Goal: Task Accomplishment & Management: Use online tool/utility

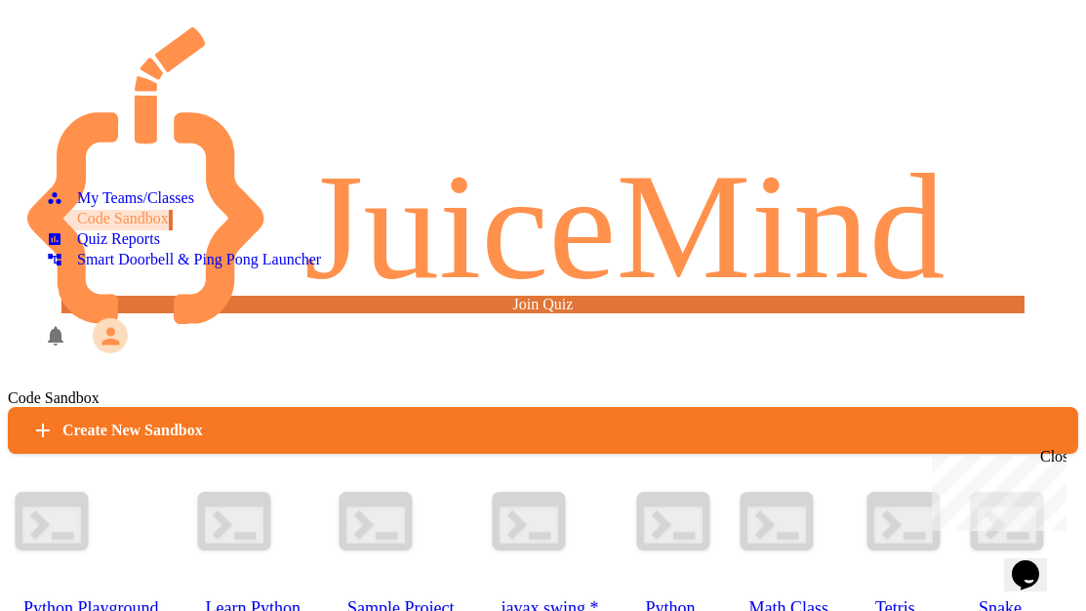
click at [127, 135] on div at bounding box center [543, 154] width 1070 height 39
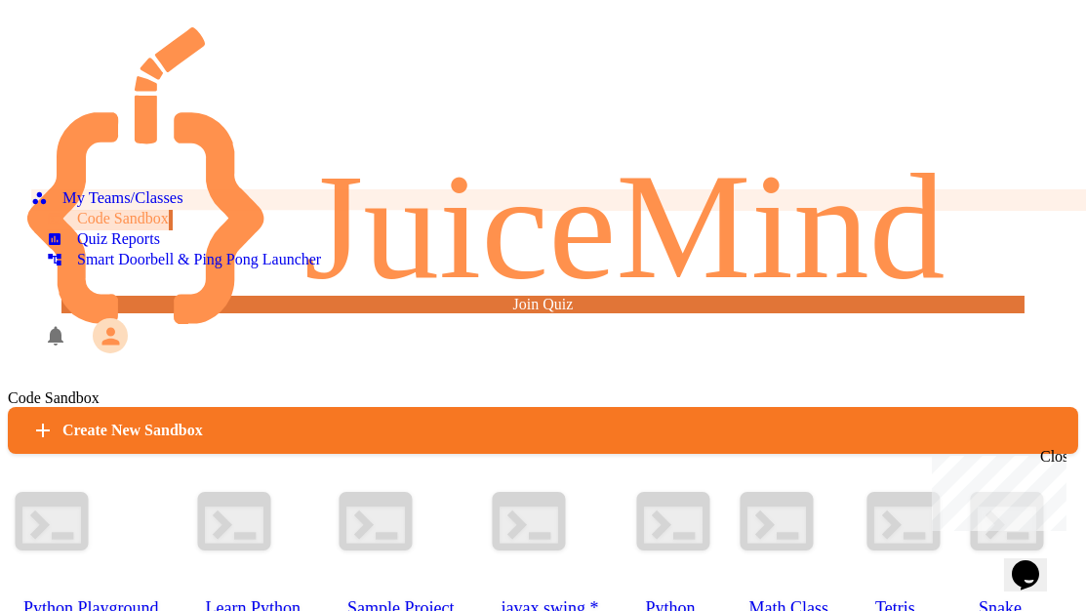
click at [123, 189] on div "My Teams/Classes" at bounding box center [106, 198] width 151 height 19
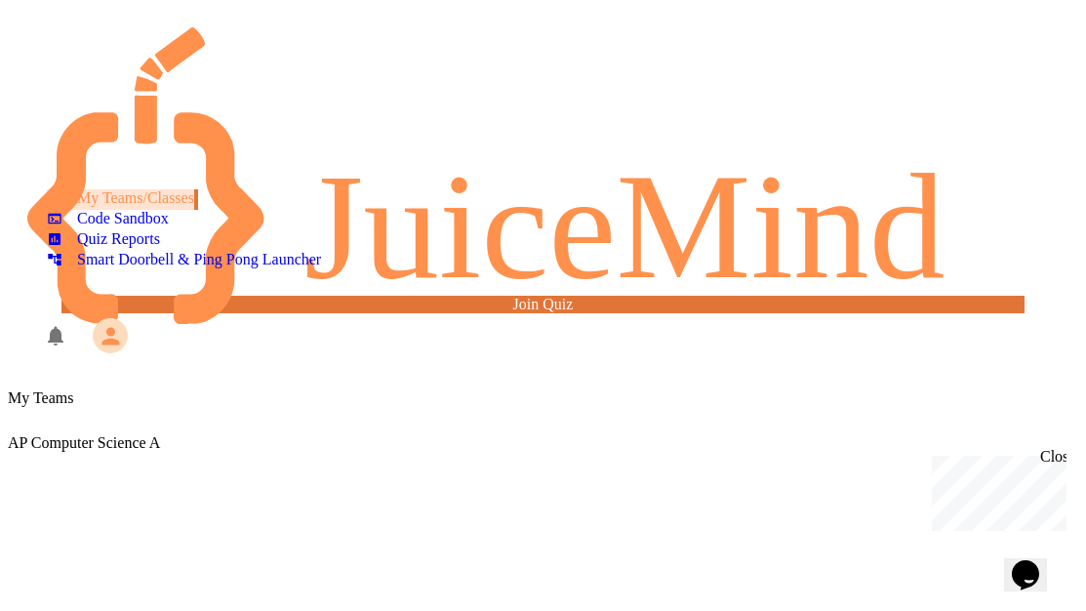
click at [390, 407] on div "AP Computer Science A" at bounding box center [543, 429] width 1070 height 45
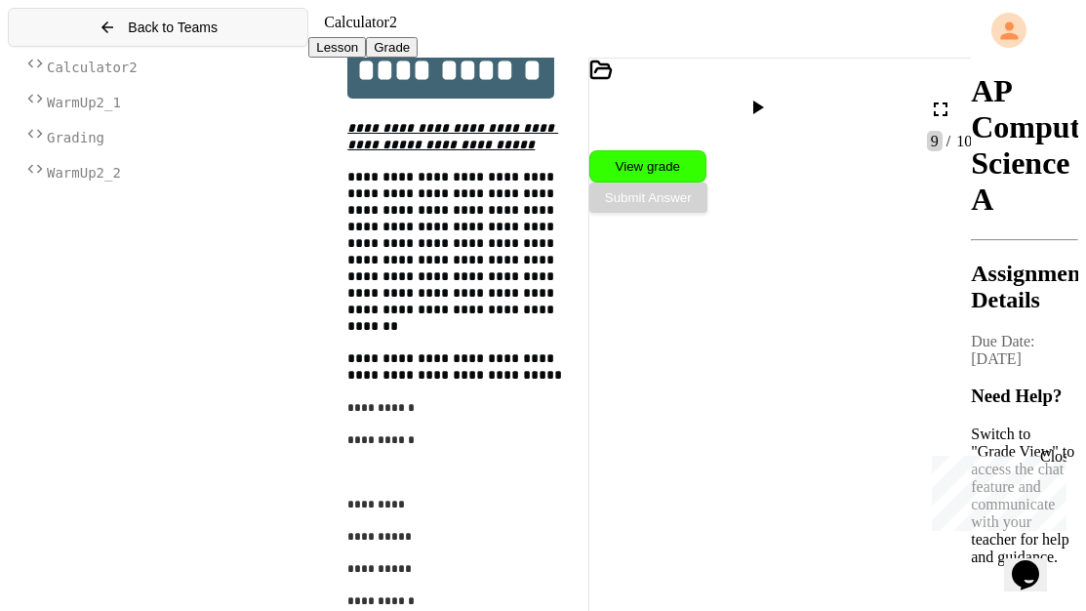
click at [184, 27] on span "Back to Teams" at bounding box center [173, 28] width 90 height 16
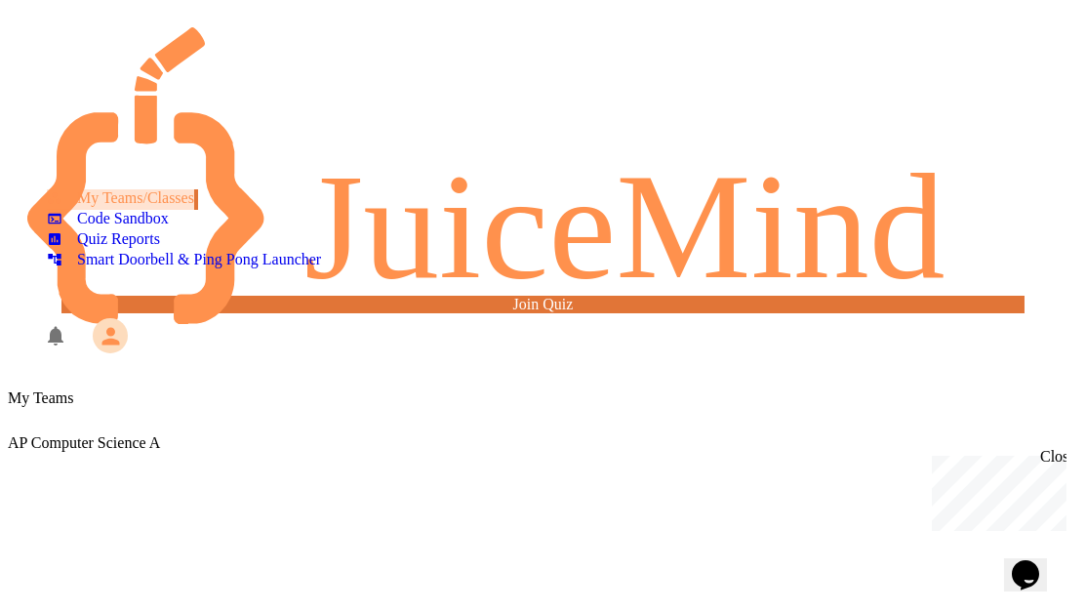
click at [395, 434] on div "AP Computer Science A" at bounding box center [543, 443] width 1070 height 18
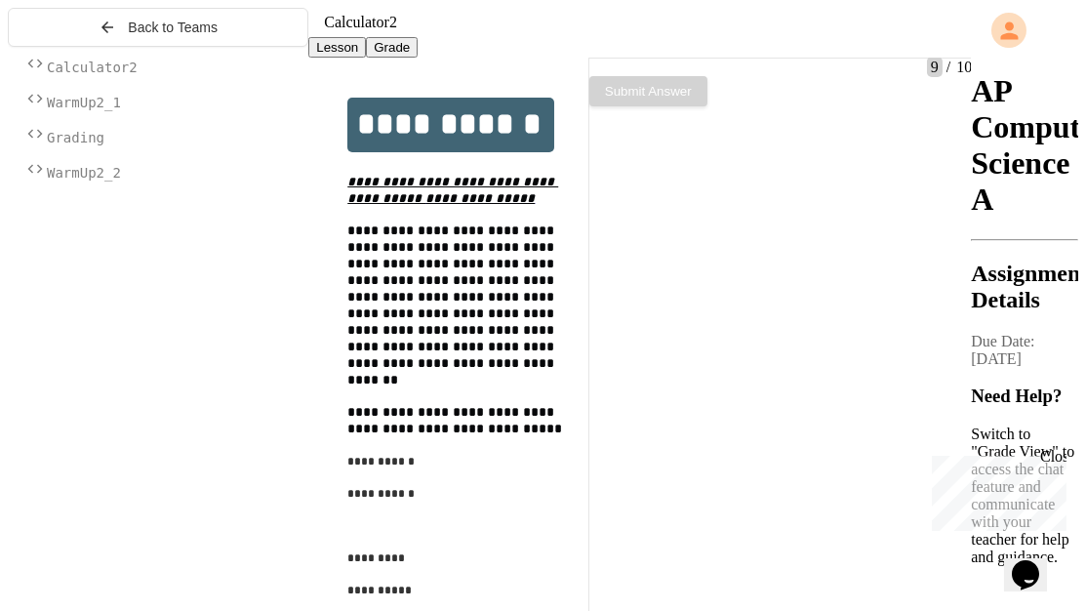
scroll to position [54, 0]
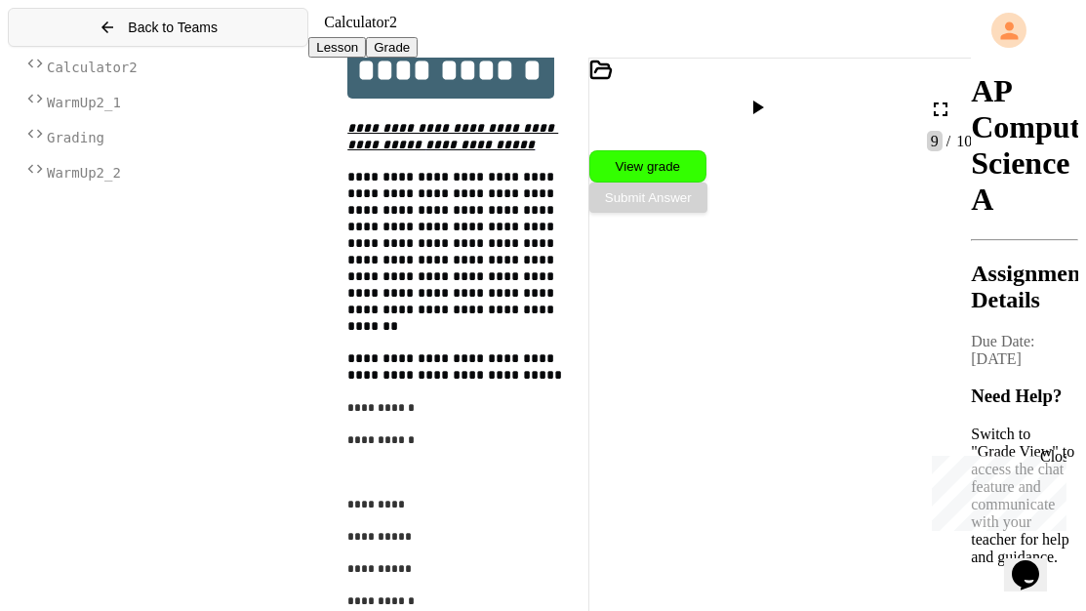
click at [205, 45] on button "Back to Teams" at bounding box center [158, 27] width 300 height 39
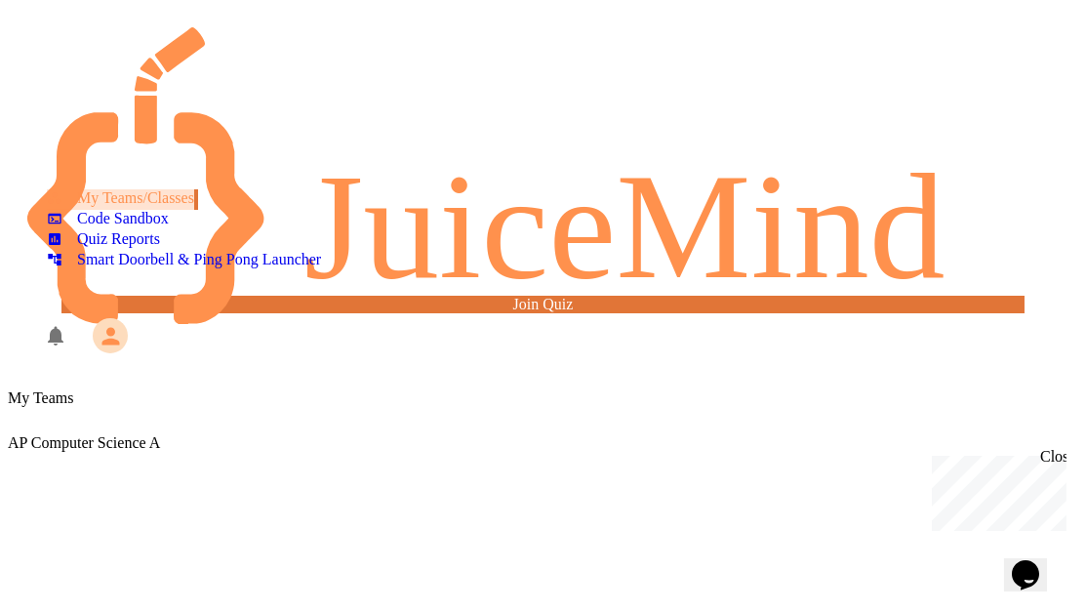
click at [524, 407] on div "AP Computer Science A" at bounding box center [543, 429] width 1070 height 45
click at [496, 434] on div "AP Computer Science A" at bounding box center [543, 443] width 1070 height 18
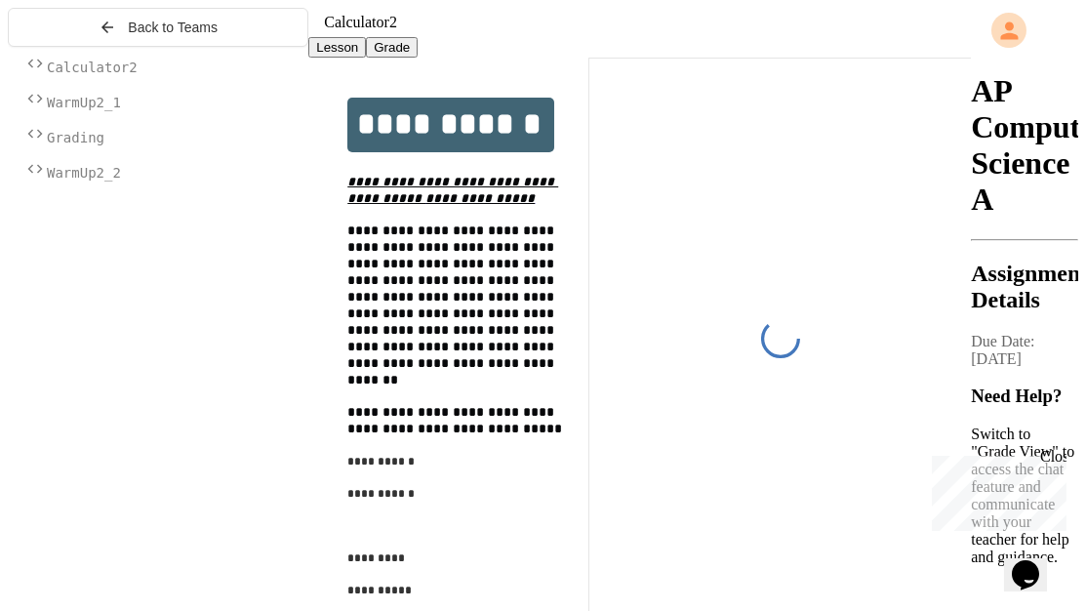
scroll to position [54, 0]
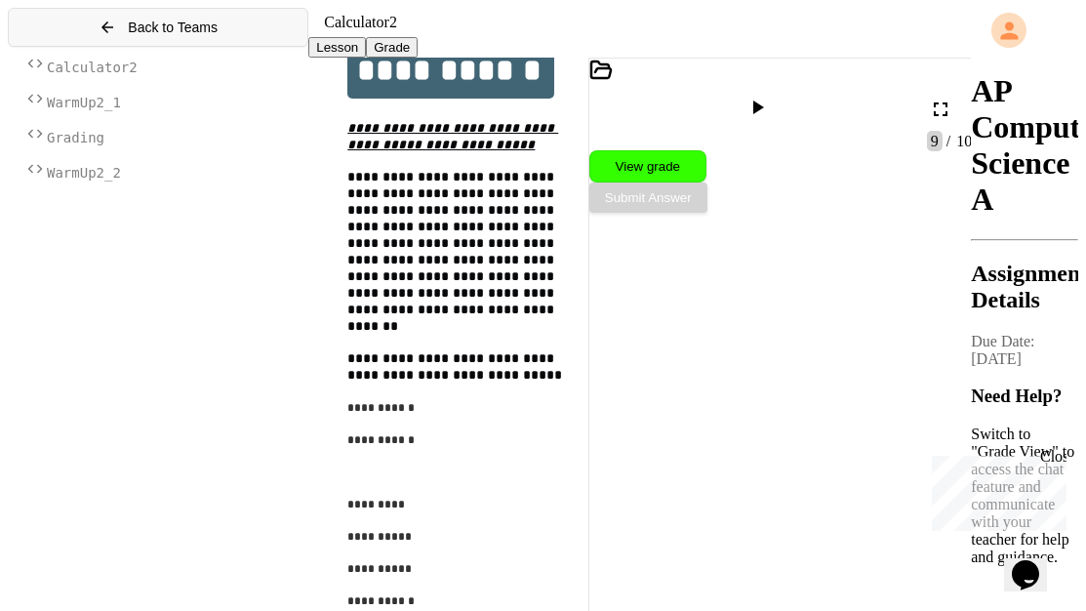
click at [189, 35] on span "Back to Teams" at bounding box center [173, 28] width 90 height 16
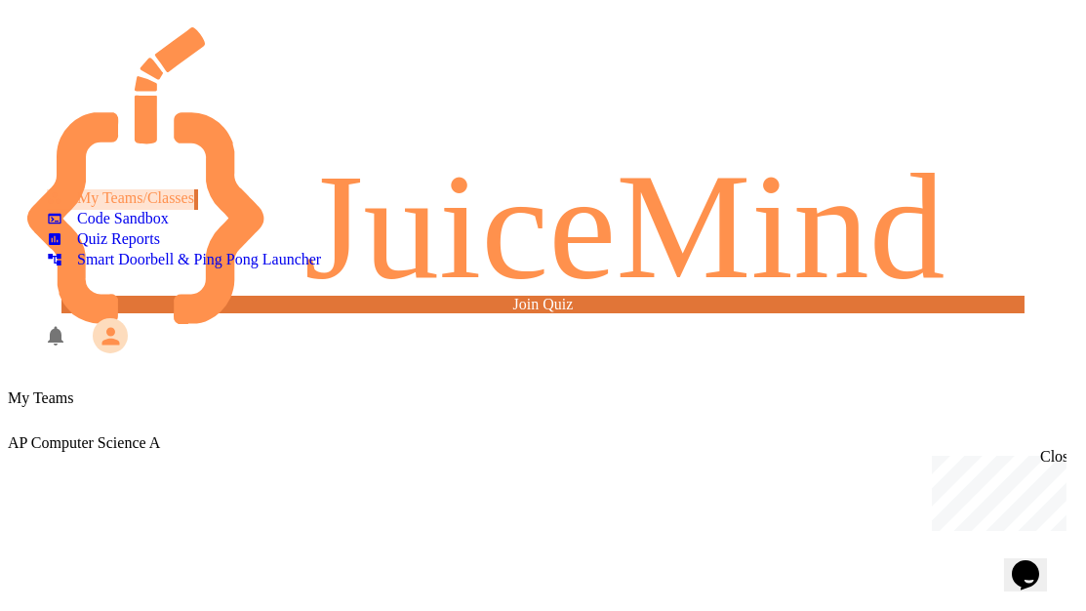
click at [474, 434] on div "AP Computer Science A" at bounding box center [543, 443] width 1070 height 18
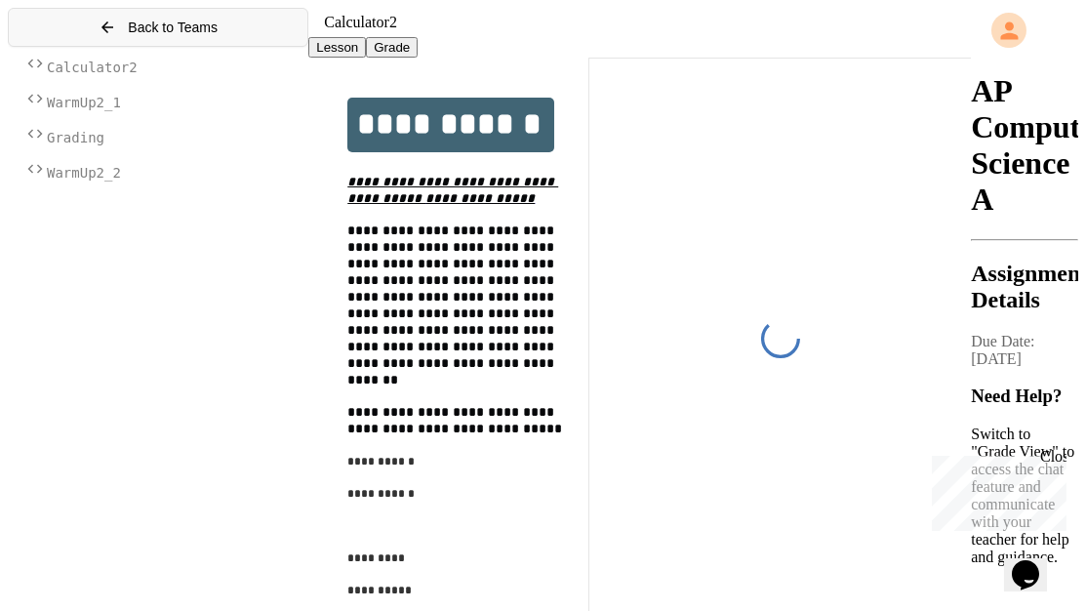
scroll to position [54, 0]
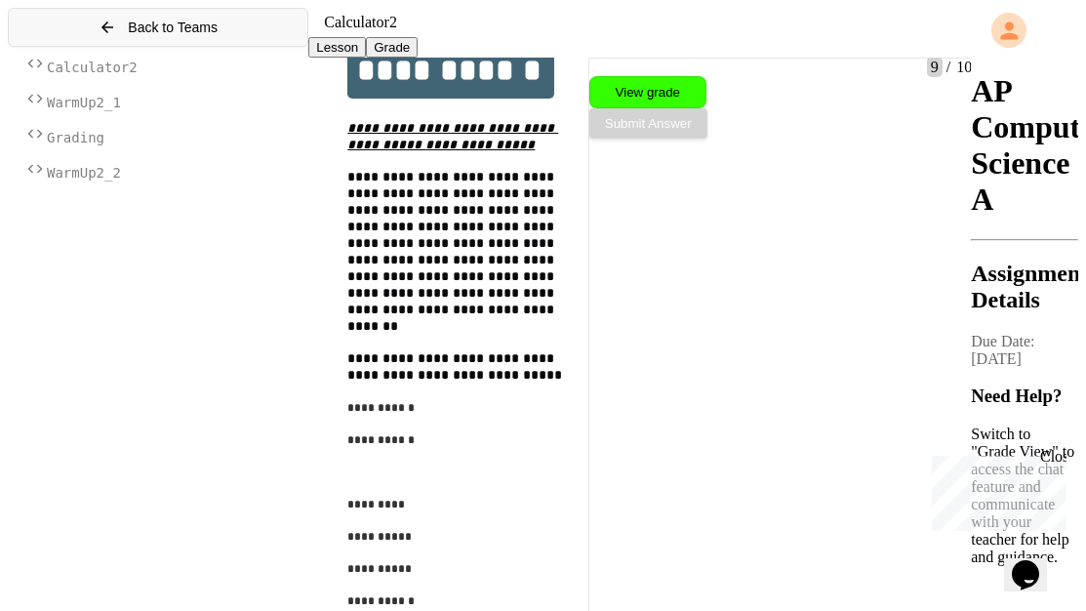
click at [166, 26] on span "Back to Teams" at bounding box center [173, 28] width 90 height 16
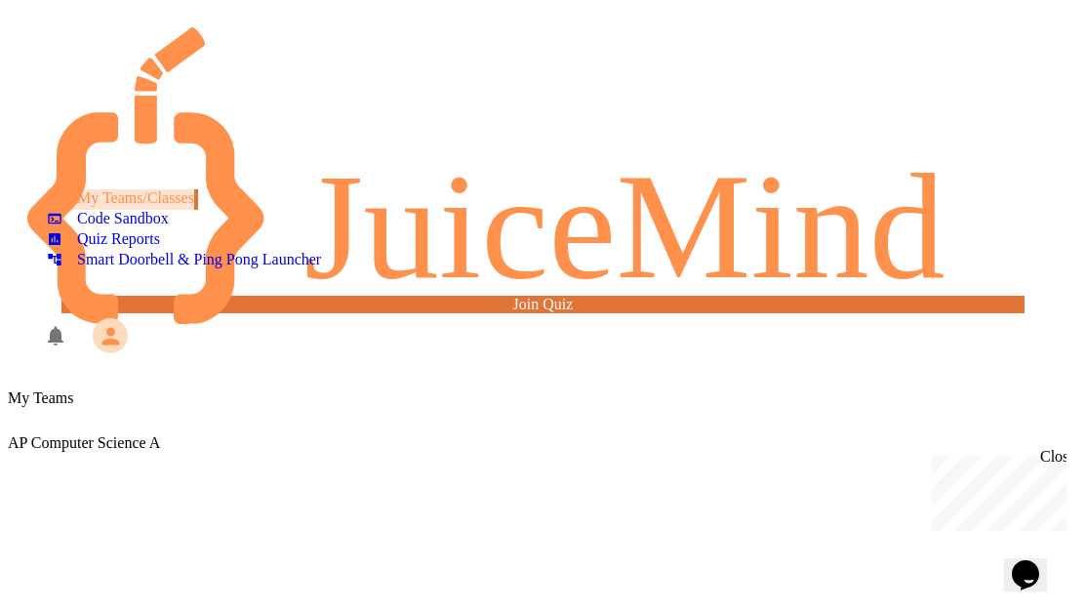
click at [400, 434] on div "AP Computer Science A" at bounding box center [543, 443] width 1070 height 18
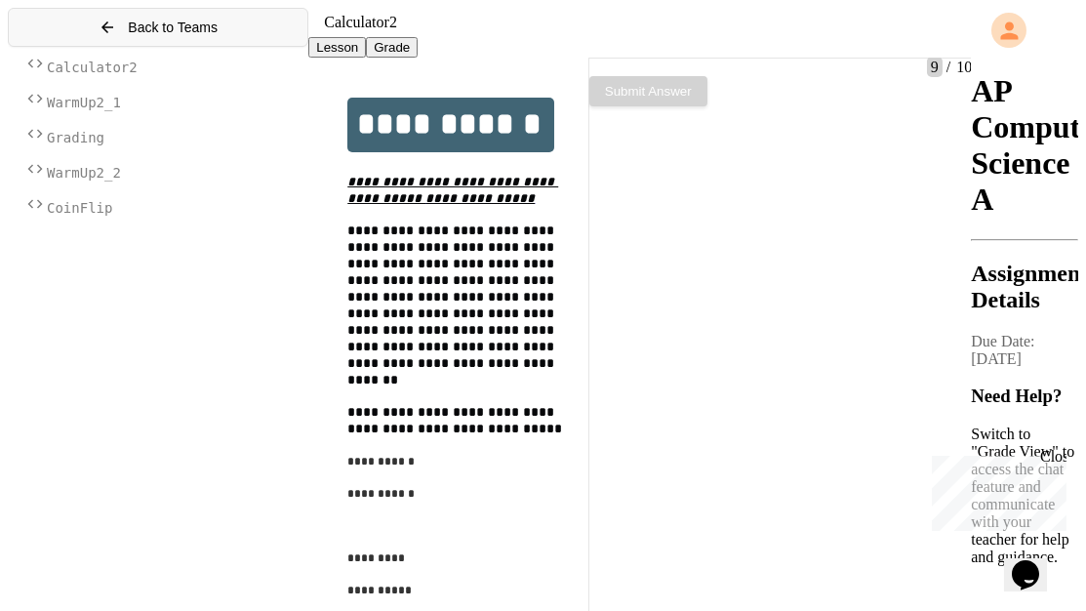
scroll to position [54, 0]
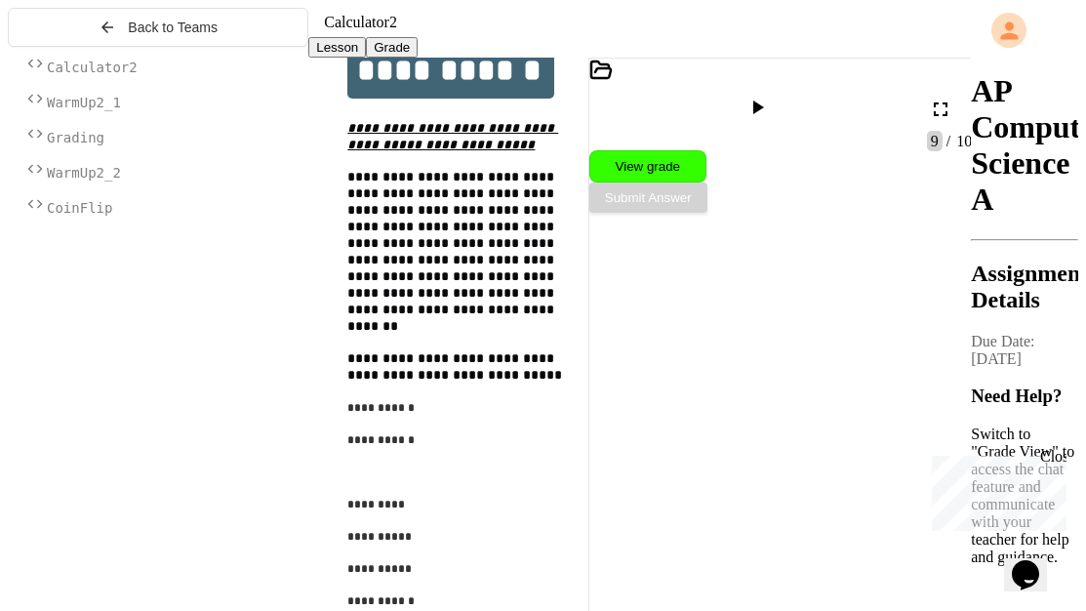
click at [112, 216] on span "CoinFlip" at bounding box center [79, 208] width 65 height 16
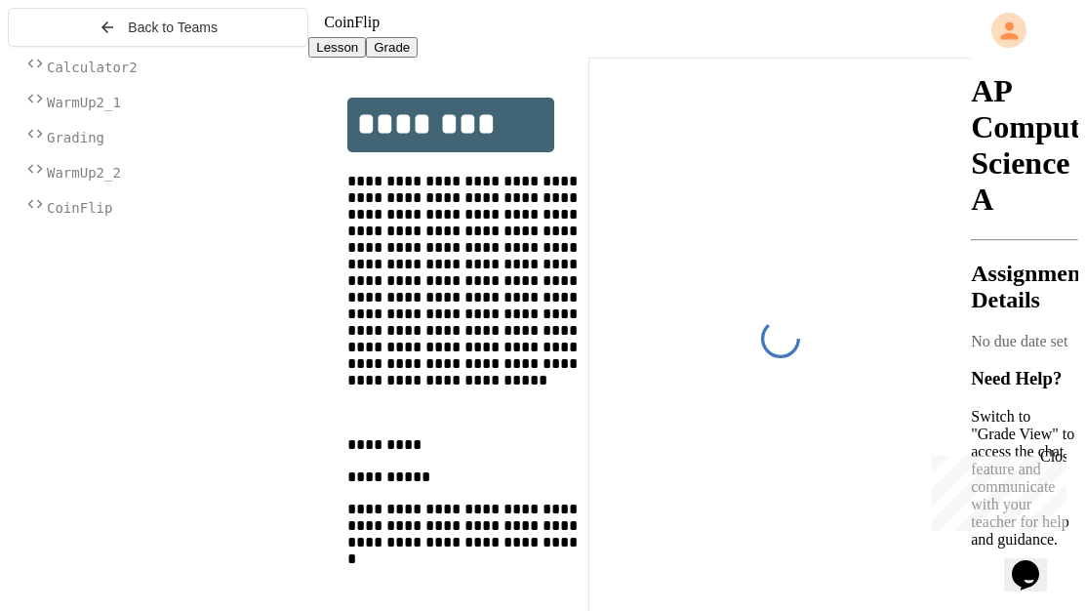
scroll to position [54, 0]
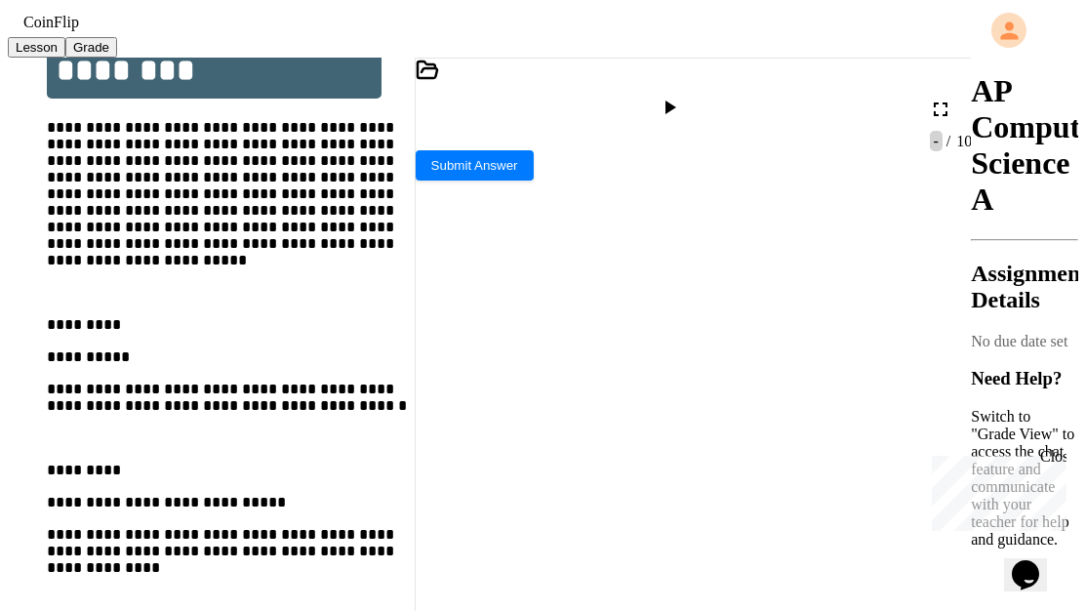
click at [8, 231] on div at bounding box center [8, 313] width 0 height 611
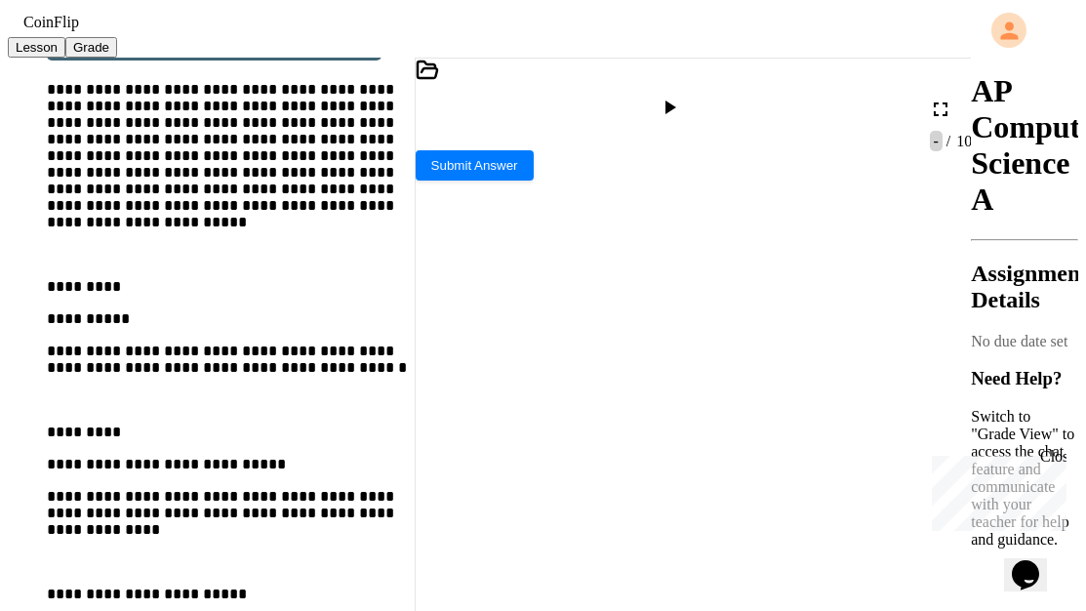
scroll to position [21, 0]
click at [593, 534] on div at bounding box center [706, 543] width 513 height 19
click at [693, 590] on div "*" at bounding box center [706, 599] width 513 height 19
click at [478, 572] on div "*" at bounding box center [706, 581] width 513 height 19
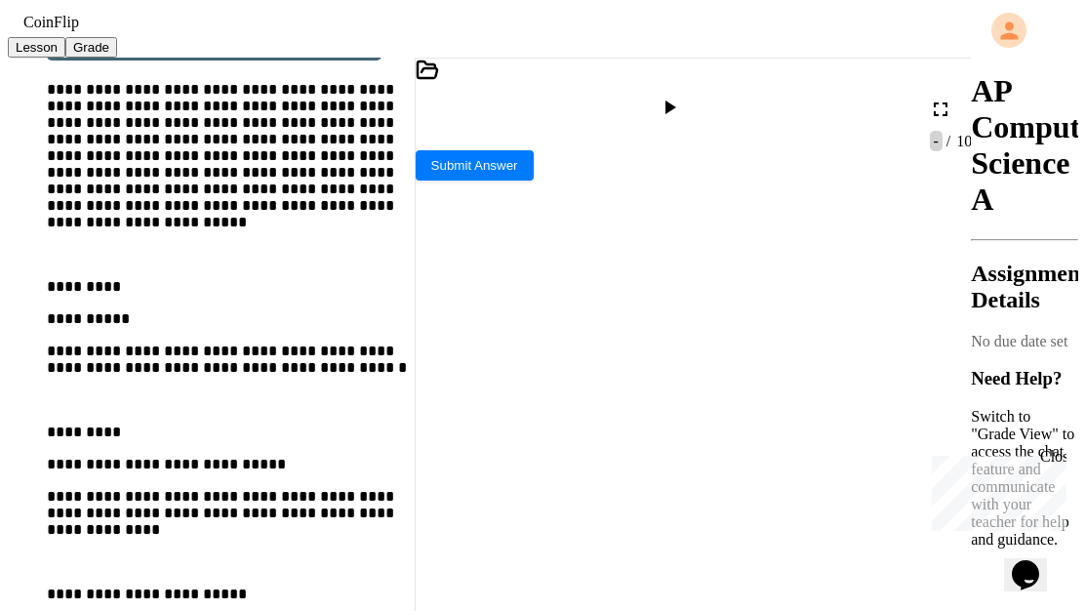
click at [501, 572] on div at bounding box center [706, 581] width 513 height 19
click at [678, 555] on span "**********" at bounding box center [664, 562] width 186 height 14
click at [586, 574] on span "**" at bounding box center [579, 581] width 16 height 14
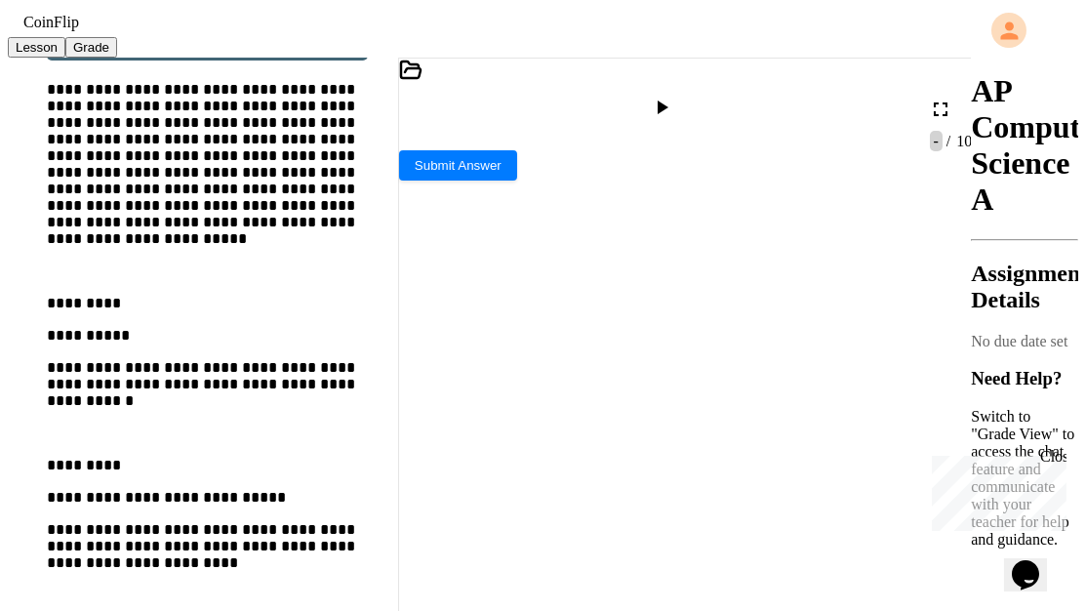
click at [398, 354] on div "**********" at bounding box center [685, 338] width 575 height 561
click at [928, 553] on div "**********" at bounding box center [695, 563] width 533 height 20
click at [665, 477] on div "*" at bounding box center [695, 486] width 533 height 19
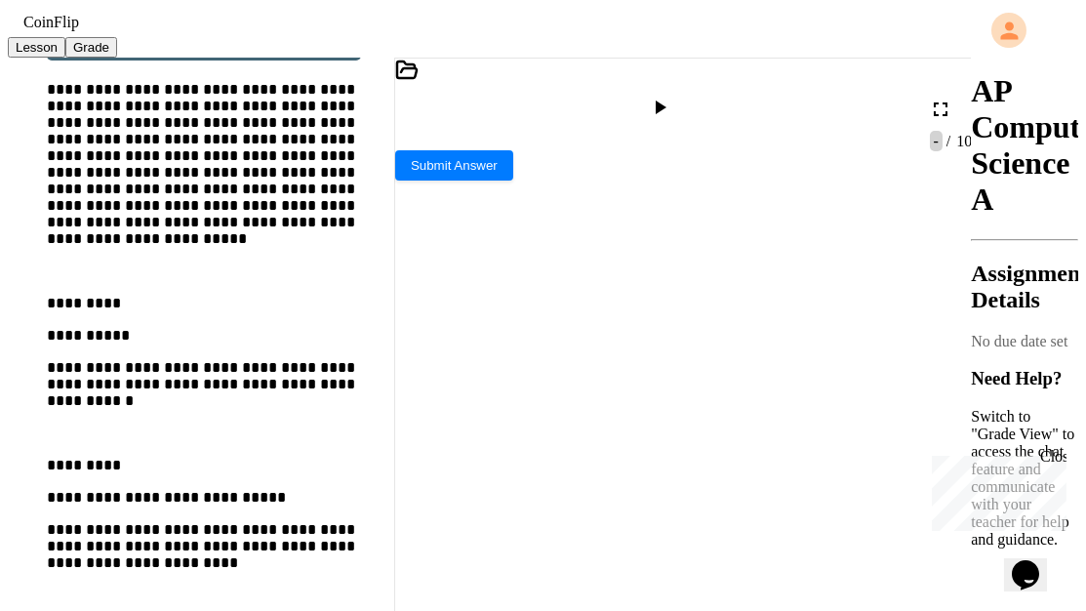
click at [563, 610] on div "*" at bounding box center [695, 620] width 533 height 20
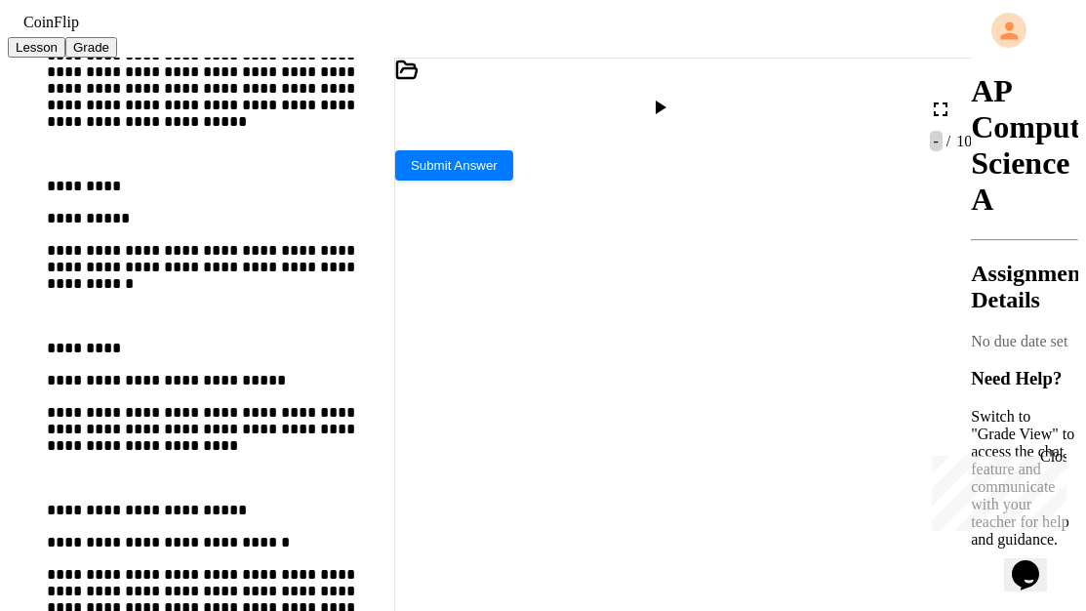
scroll to position [0, 0]
click at [439, 211] on div "****** ***** ******" at bounding box center [695, 221] width 533 height 20
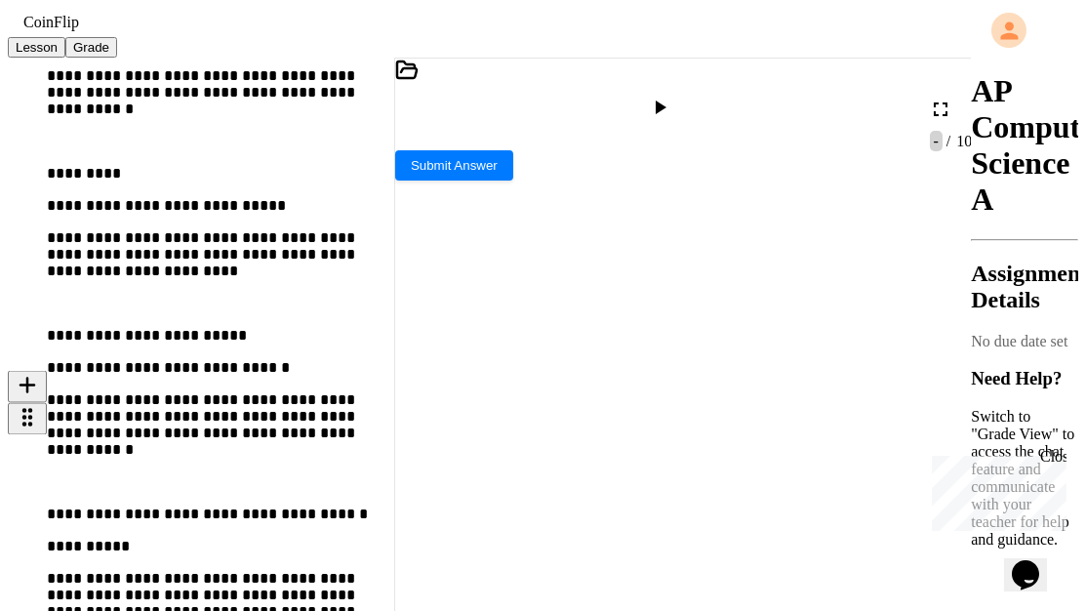
scroll to position [389, 0]
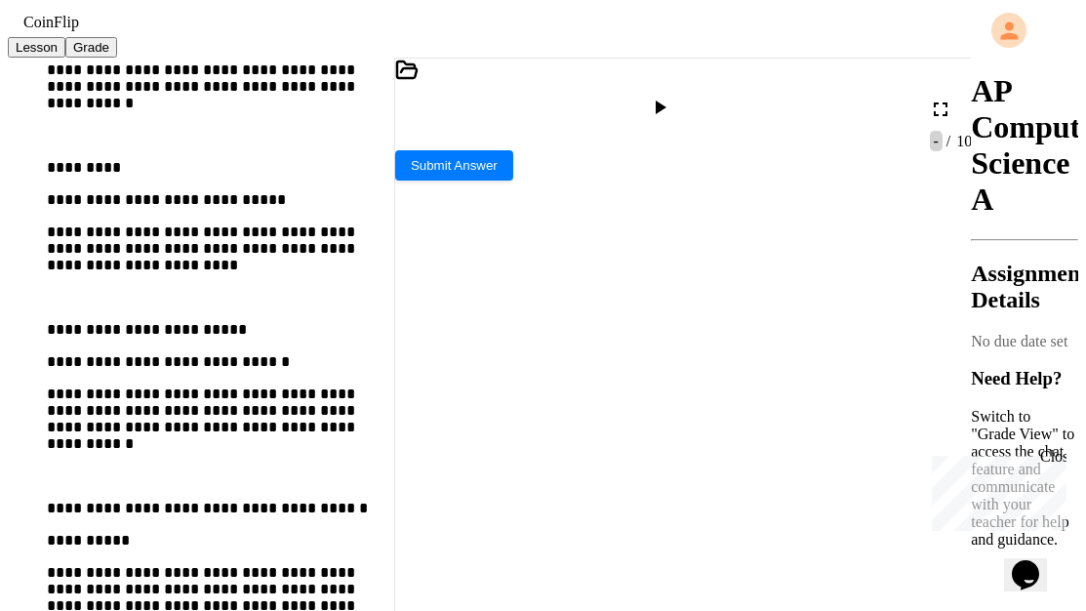
scroll to position [288, 0]
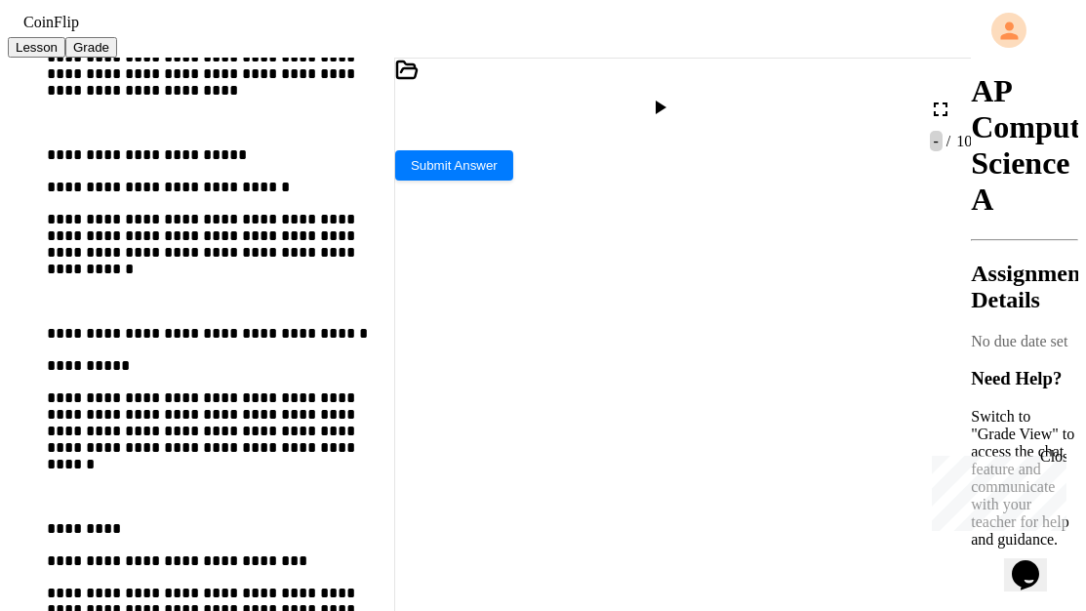
scroll to position [312, 0]
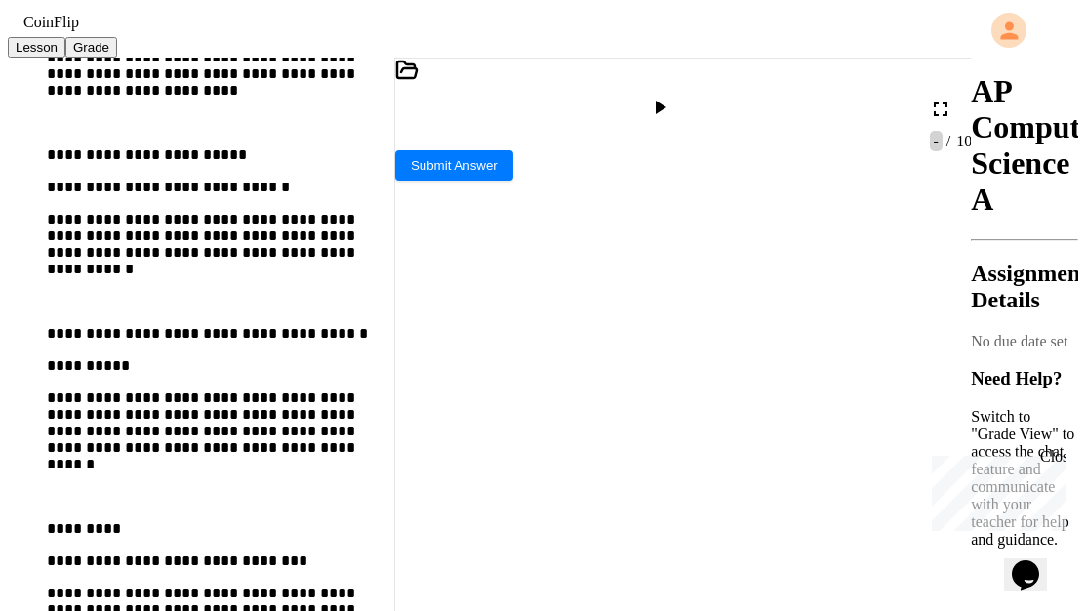
click at [671, 106] on icon at bounding box center [659, 107] width 23 height 23
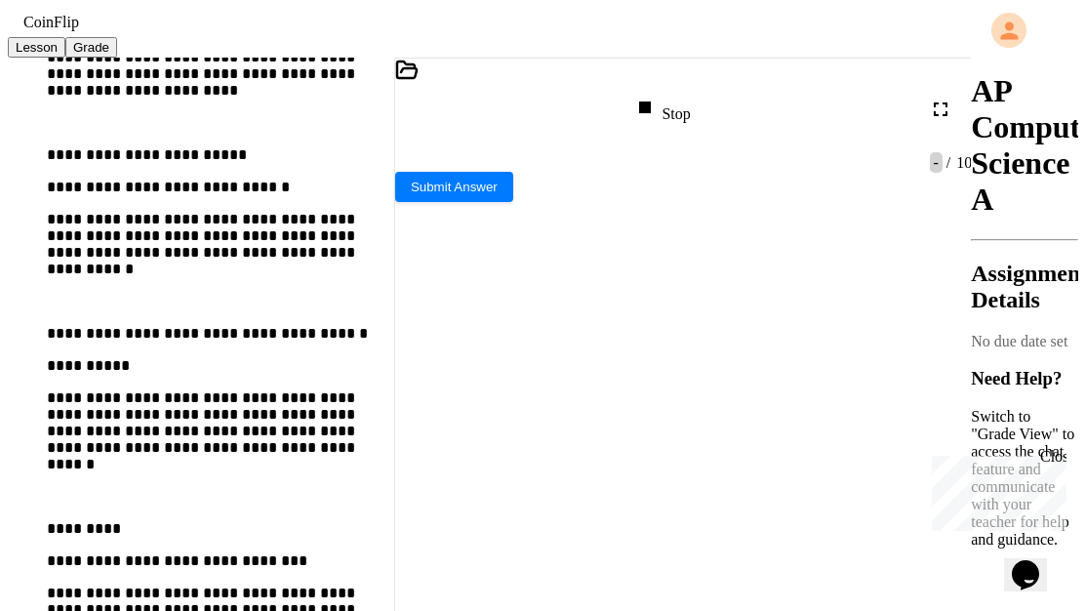
click at [563, 465] on div at bounding box center [667, 473] width 544 height 17
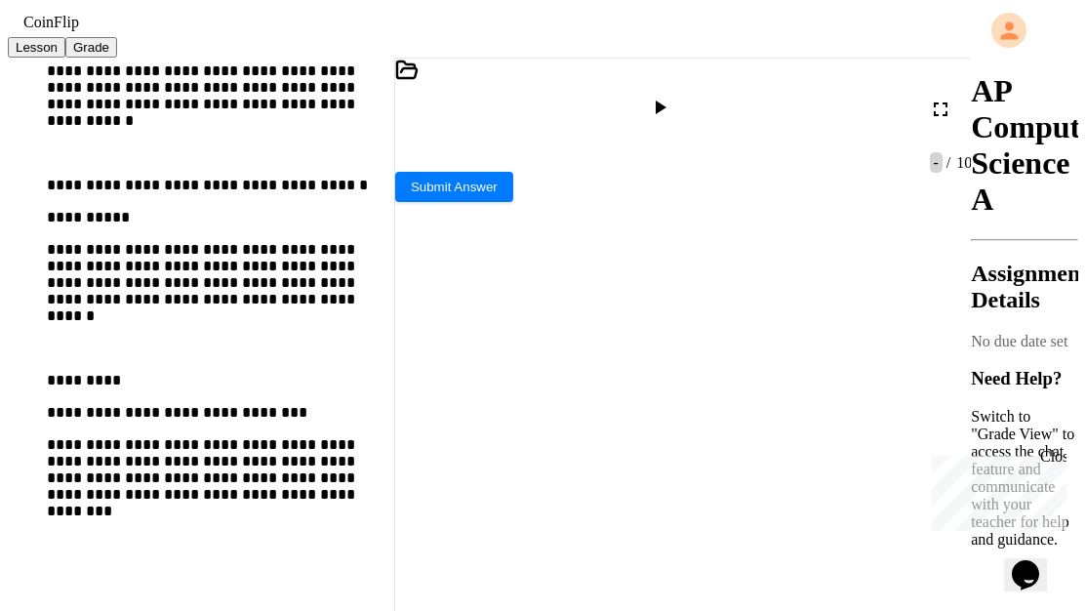
scroll to position [754, 0]
click at [671, 117] on icon at bounding box center [659, 107] width 23 height 23
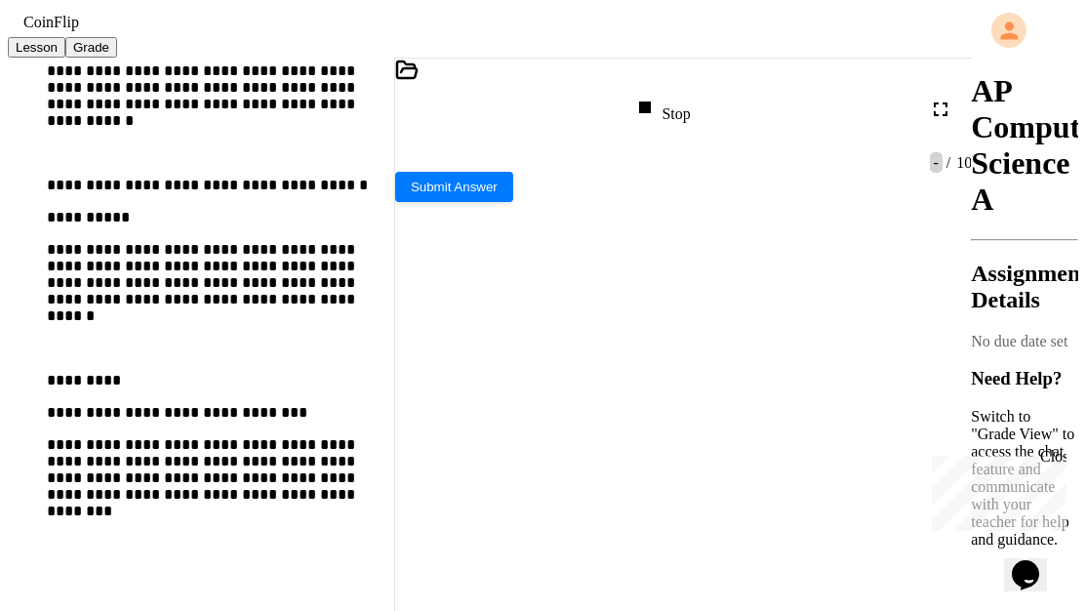
click at [621, 421] on div at bounding box center [667, 429] width 544 height 17
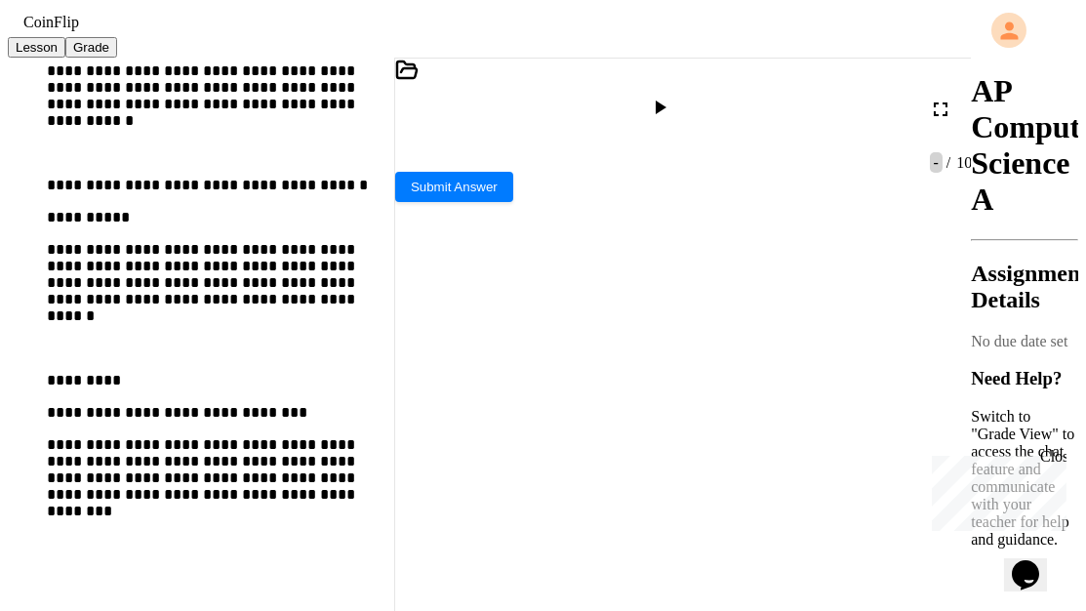
click at [676, 115] on div at bounding box center [662, 109] width 28 height 27
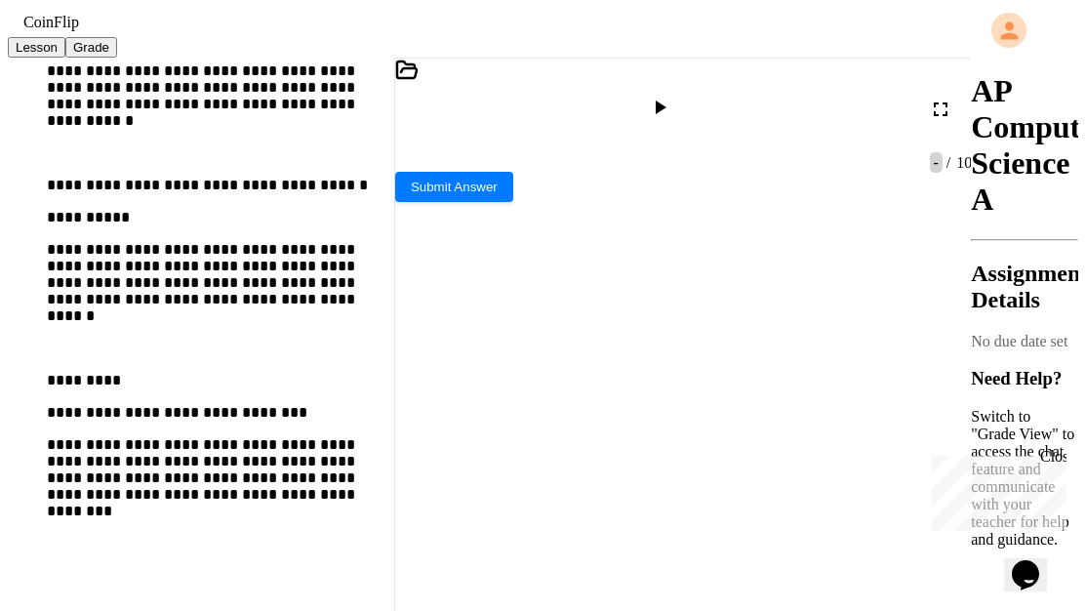
click at [666, 108] on icon at bounding box center [660, 107] width 11 height 14
click at [559, 435] on div at bounding box center [667, 429] width 544 height 17
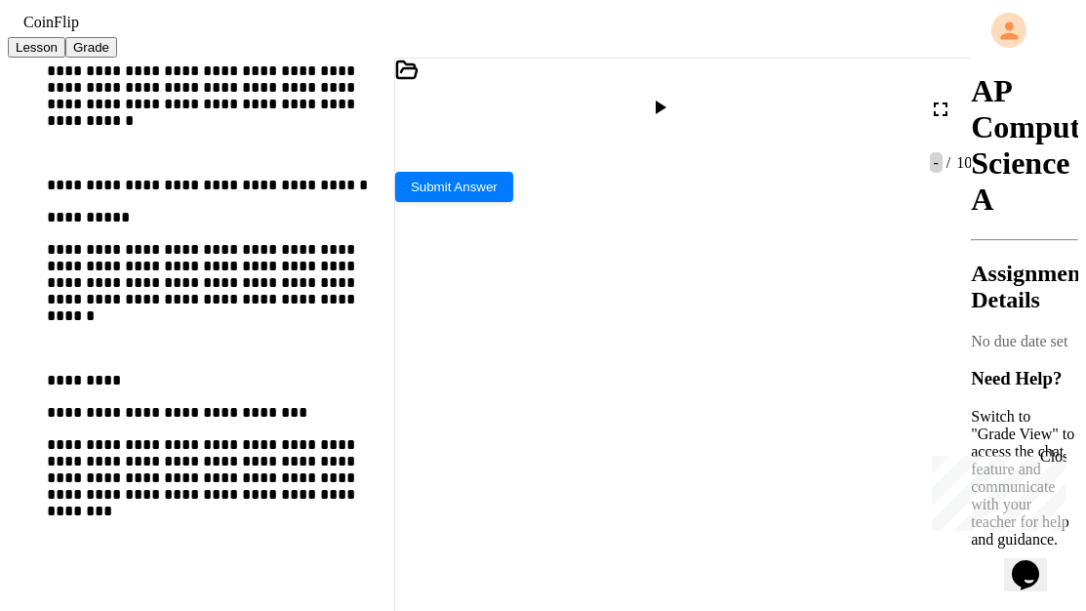
scroll to position [763, 0]
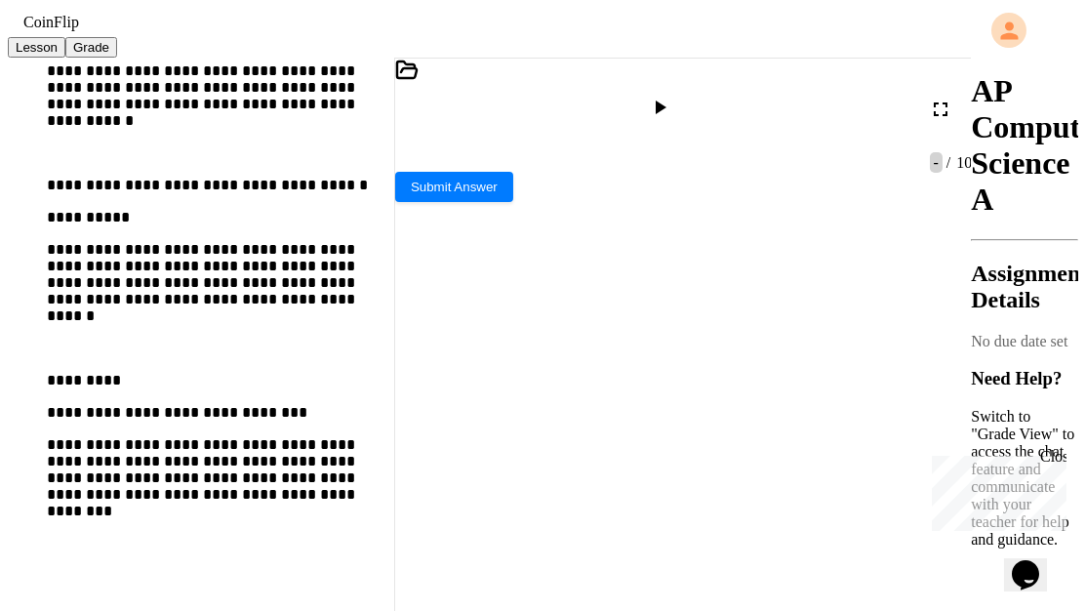
drag, startPoint x: 532, startPoint y: 178, endPoint x: 645, endPoint y: 244, distance: 131.2
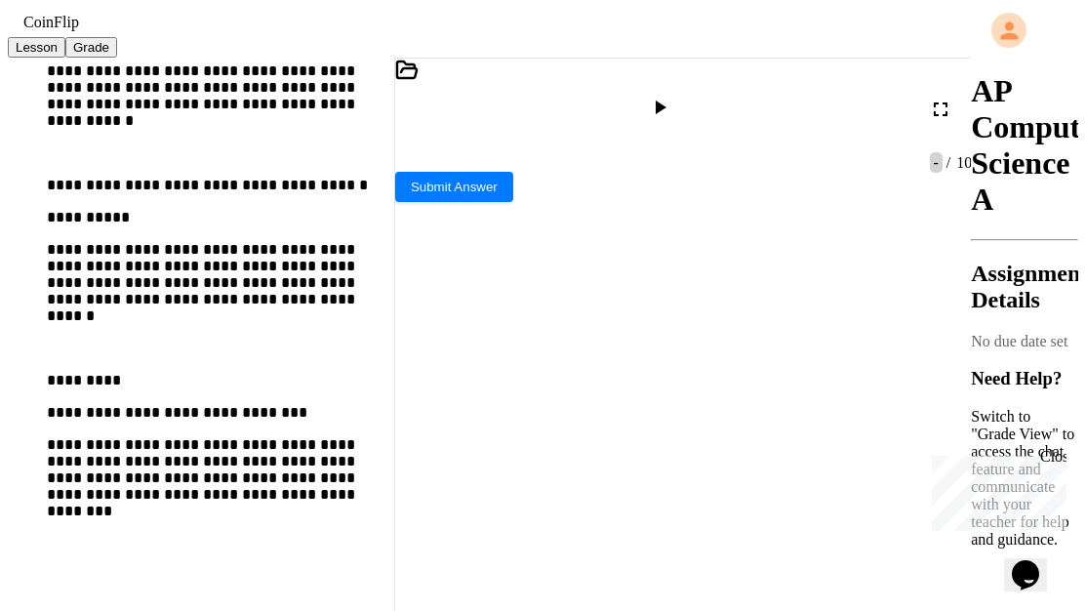
click at [671, 114] on icon at bounding box center [659, 107] width 23 height 23
click at [598, 446] on div at bounding box center [667, 446] width 544 height 17
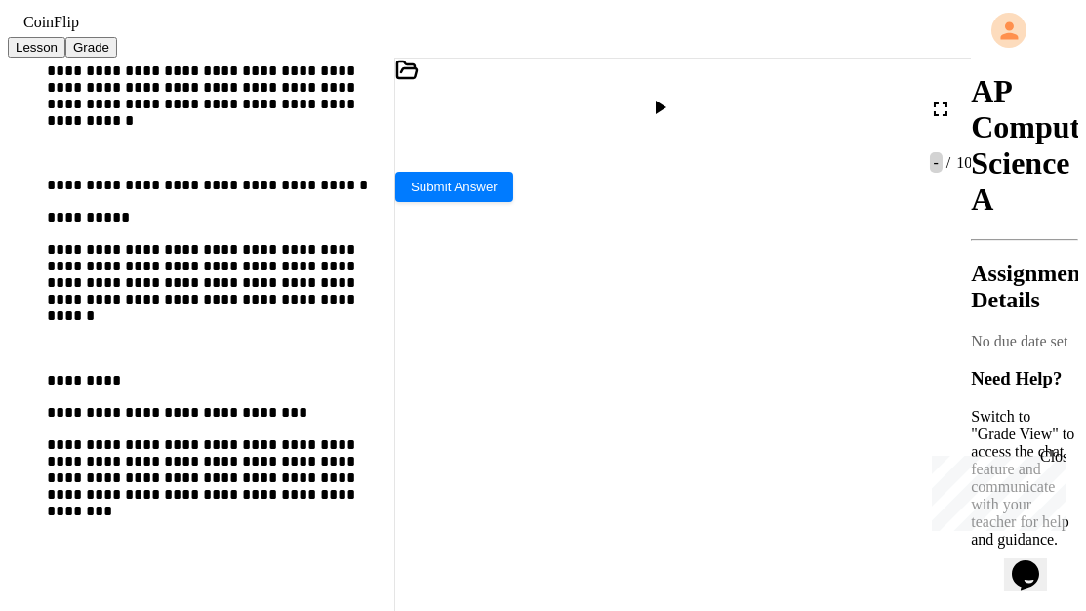
click at [686, 124] on div at bounding box center [662, 109] width 48 height 47
click at [676, 117] on div at bounding box center [662, 109] width 28 height 27
click at [585, 478] on div at bounding box center [667, 479] width 544 height 17
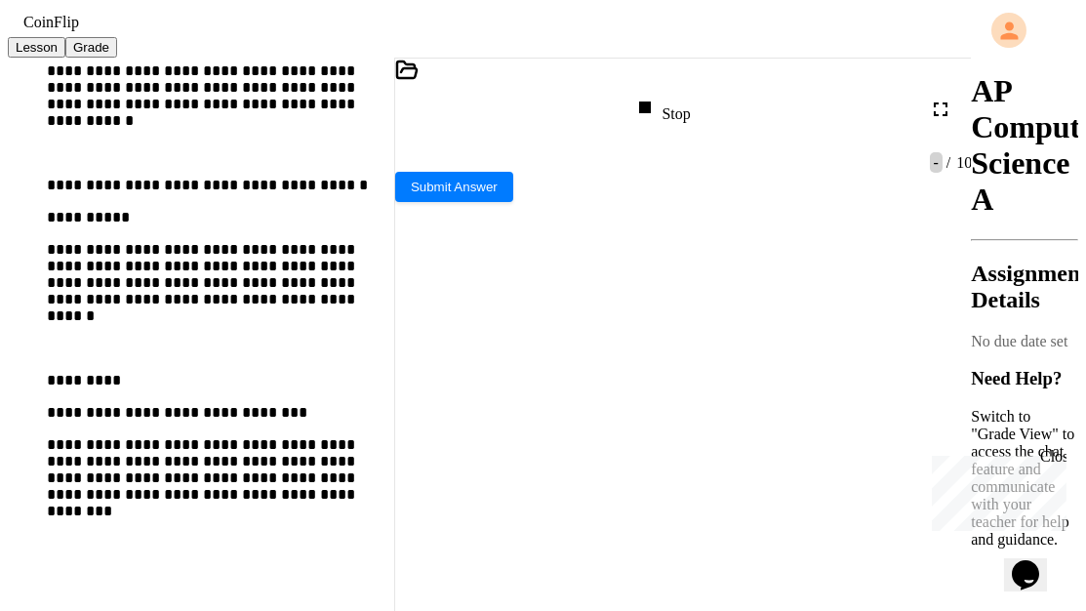
click at [550, 574] on span "**********" at bounding box center [650, 581] width 200 height 14
click at [690, 116] on div "Stop" at bounding box center [661, 109] width 57 height 27
click at [676, 116] on div at bounding box center [662, 109] width 28 height 27
click at [643, 438] on div at bounding box center [667, 446] width 544 height 17
type textarea "*"
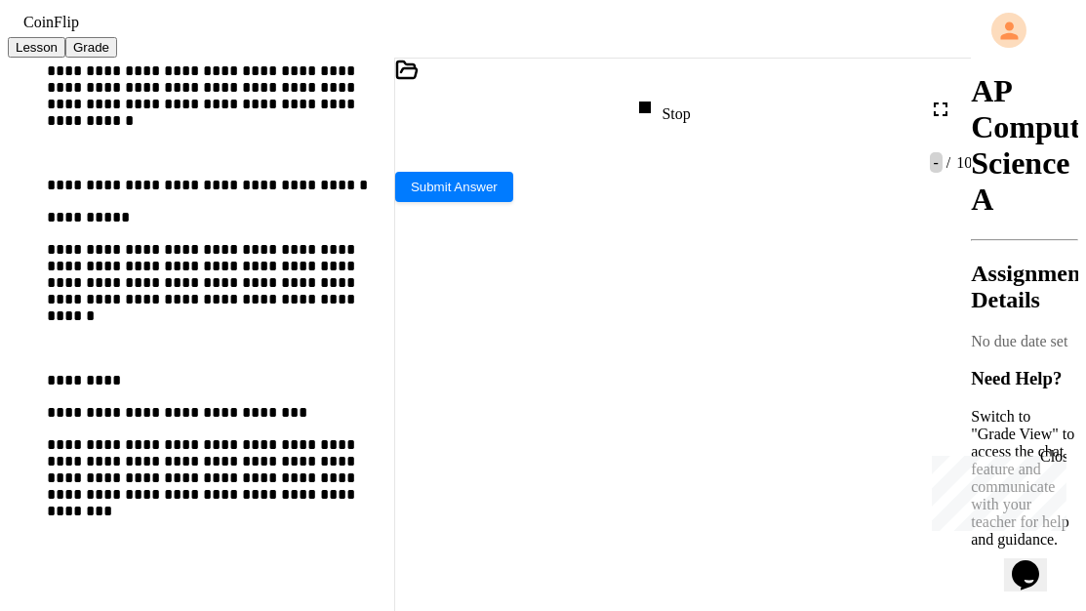
scroll to position [637, 0]
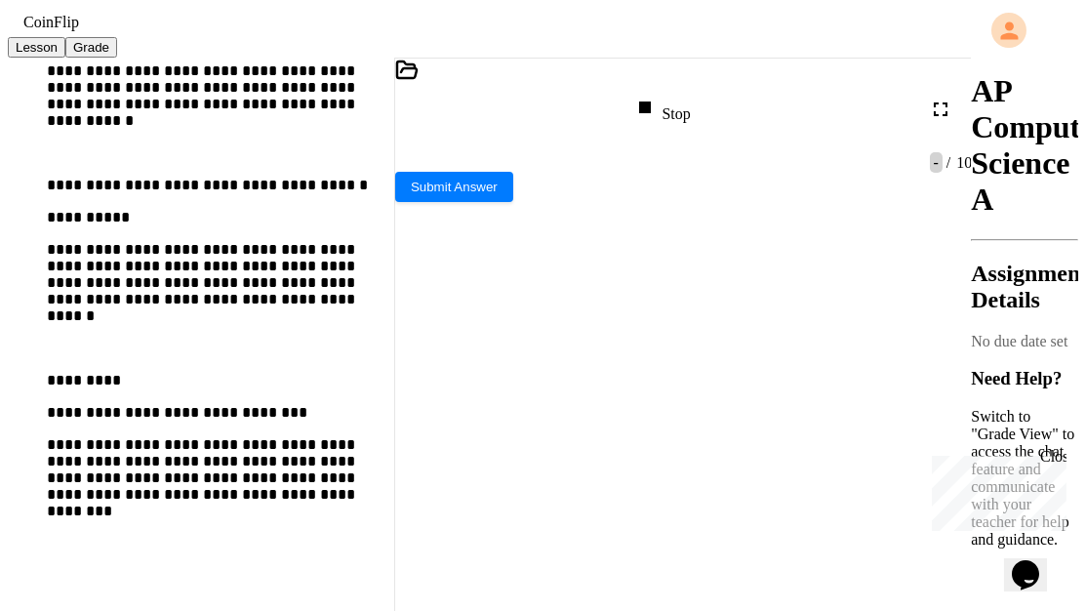
drag, startPoint x: 697, startPoint y: 258, endPoint x: 662, endPoint y: 258, distance: 35.1
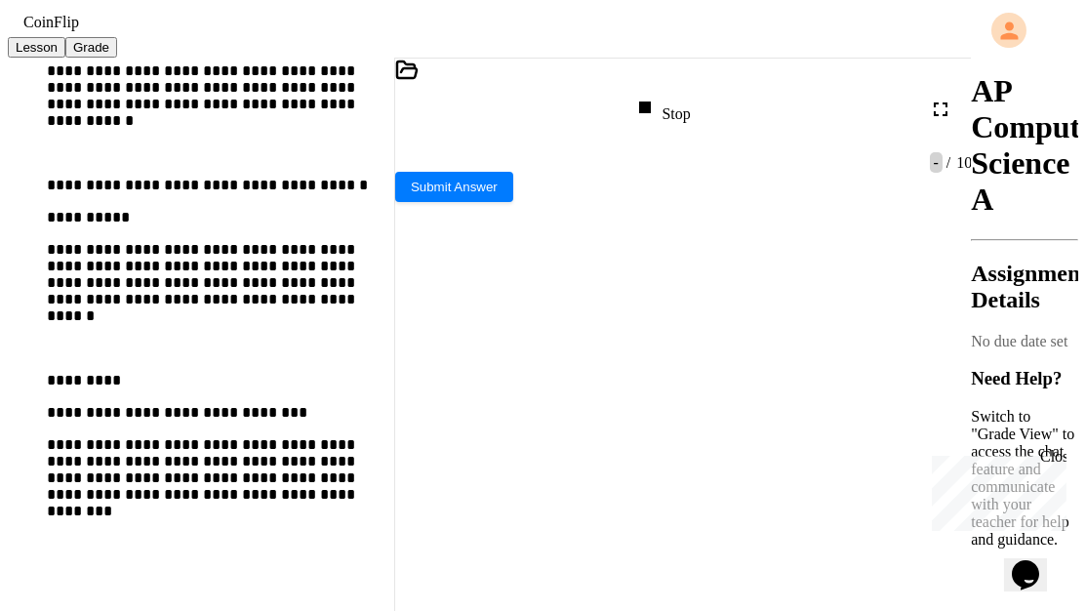
scroll to position [773, 0]
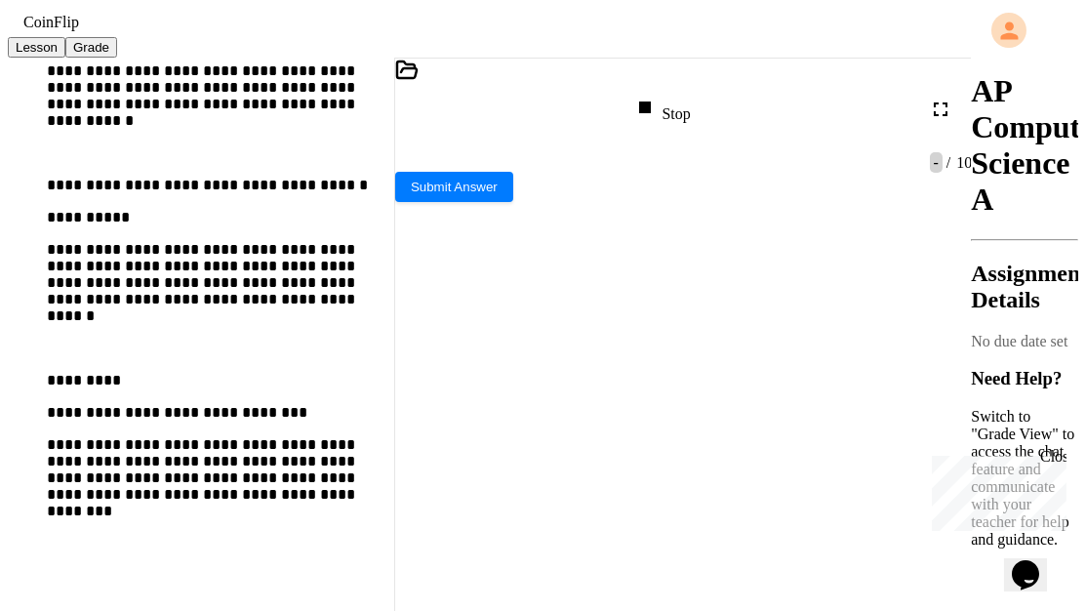
drag, startPoint x: 491, startPoint y: 182, endPoint x: 602, endPoint y: 256, distance: 133.1
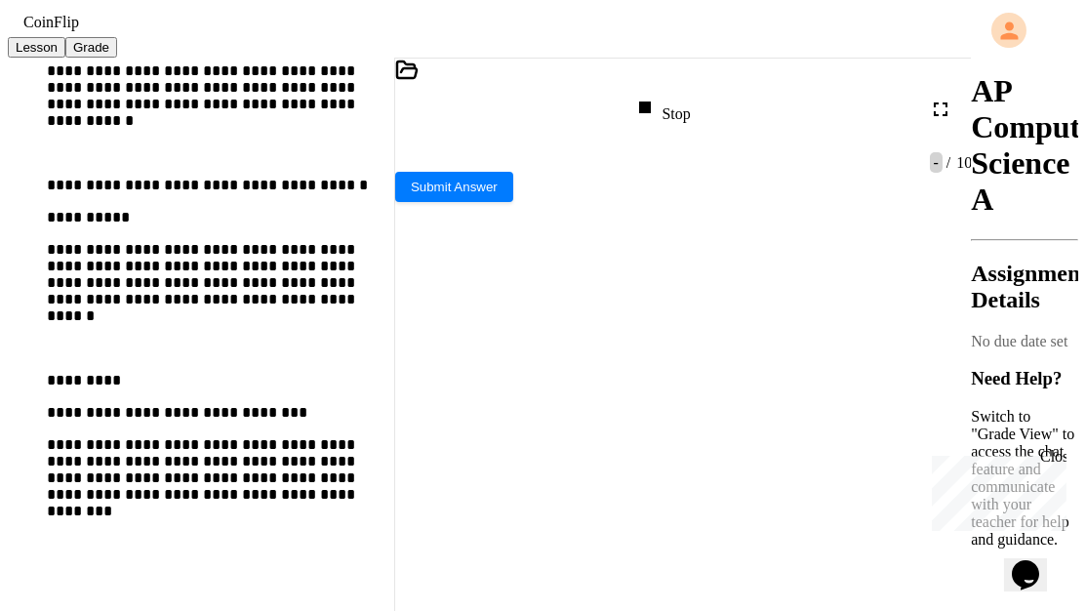
copy div "**********"
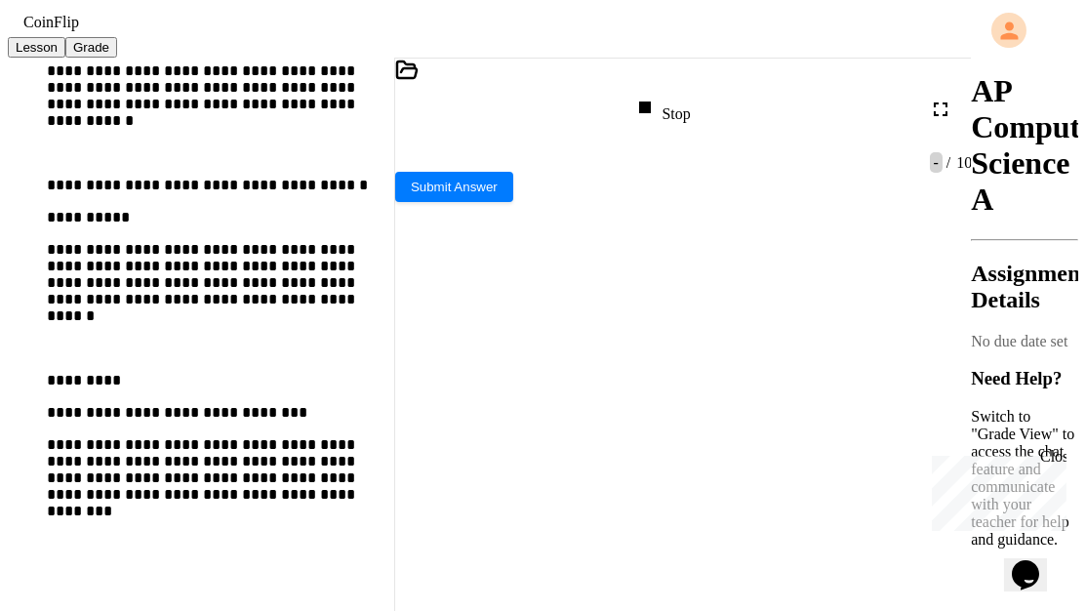
click at [690, 115] on div "Stop" at bounding box center [661, 109] width 57 height 27
click at [676, 115] on div at bounding box center [662, 109] width 28 height 27
click at [570, 415] on div at bounding box center [667, 407] width 544 height 17
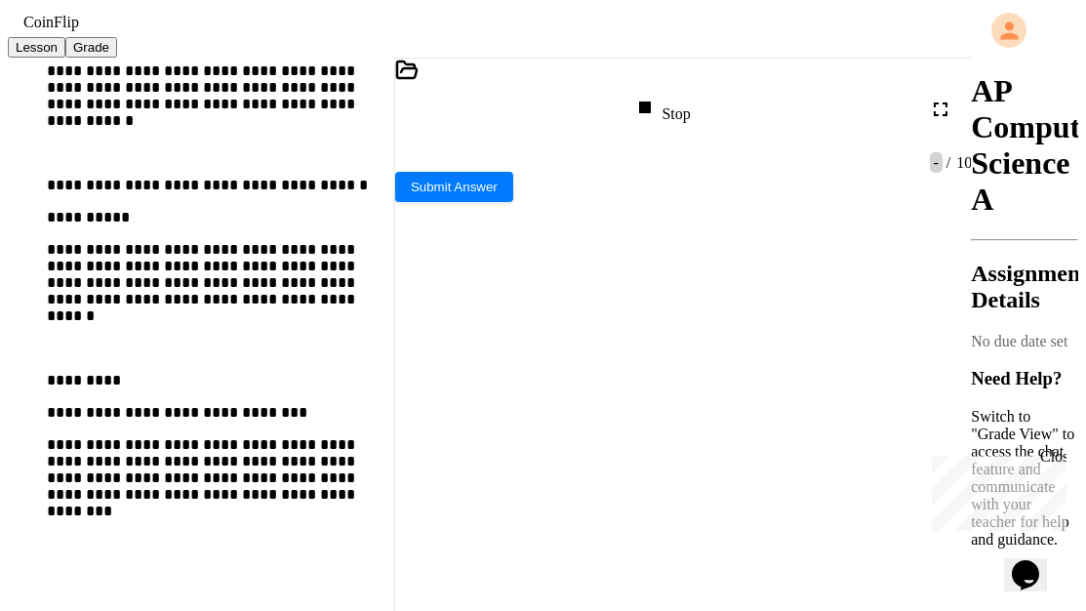
type textarea "*"
click at [690, 117] on div "Stop" at bounding box center [661, 109] width 57 height 27
click at [676, 117] on div at bounding box center [662, 109] width 28 height 27
click at [591, 482] on div at bounding box center [667, 473] width 544 height 17
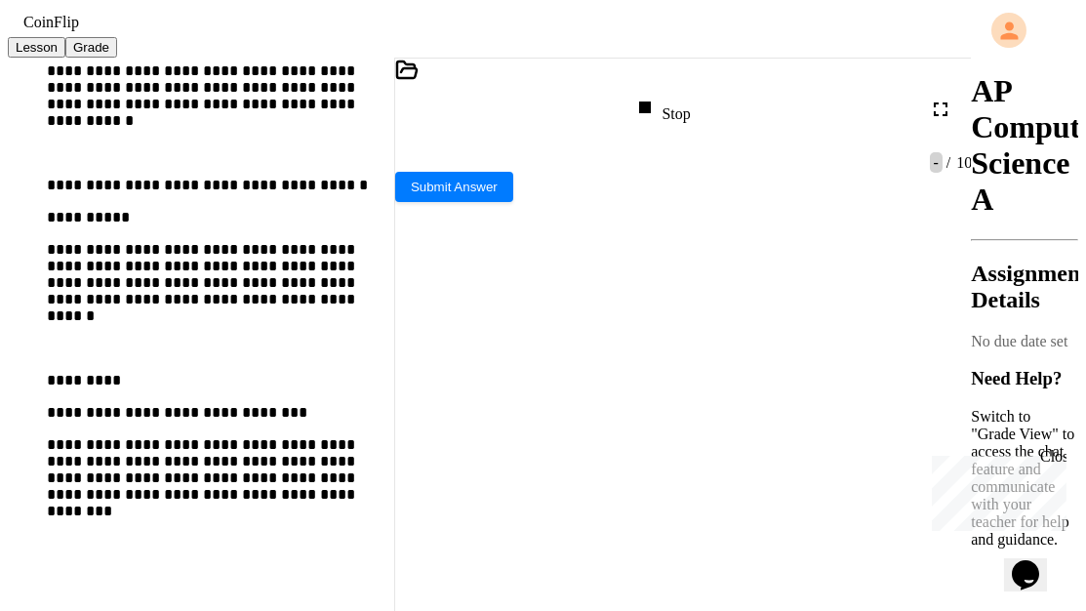
type textarea "*"
click at [690, 107] on div "Stop" at bounding box center [661, 109] width 57 height 27
click at [676, 107] on div at bounding box center [662, 109] width 28 height 27
click at [578, 482] on div at bounding box center [667, 473] width 544 height 17
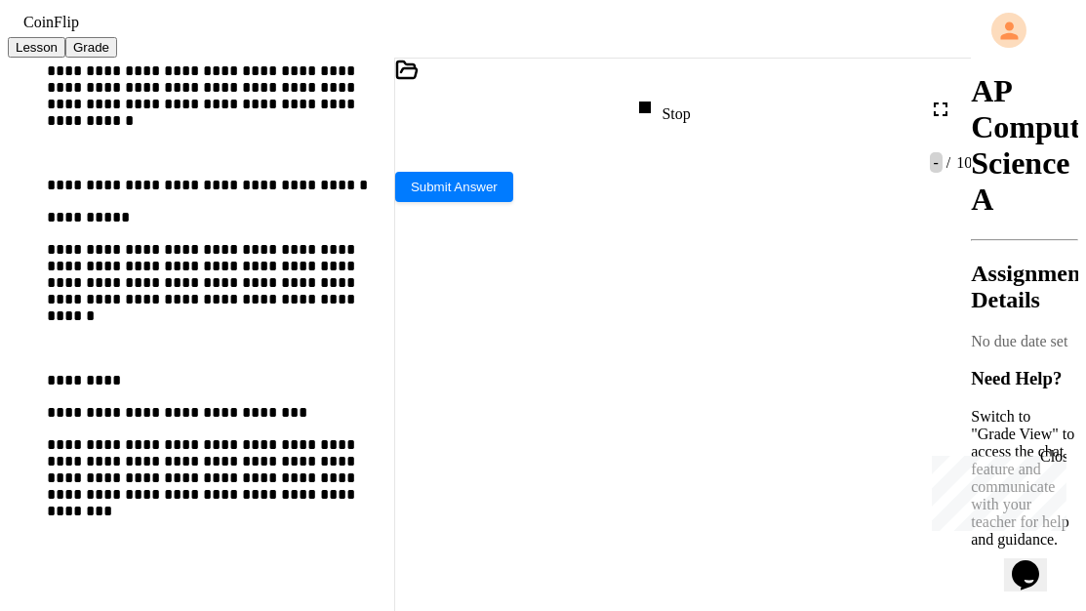
type textarea "*"
click at [679, 121] on div "Stop" at bounding box center [661, 109] width 57 height 27
click at [676, 121] on div at bounding box center [662, 109] width 28 height 27
click at [574, 412] on div at bounding box center [667, 407] width 544 height 17
type textarea "*"
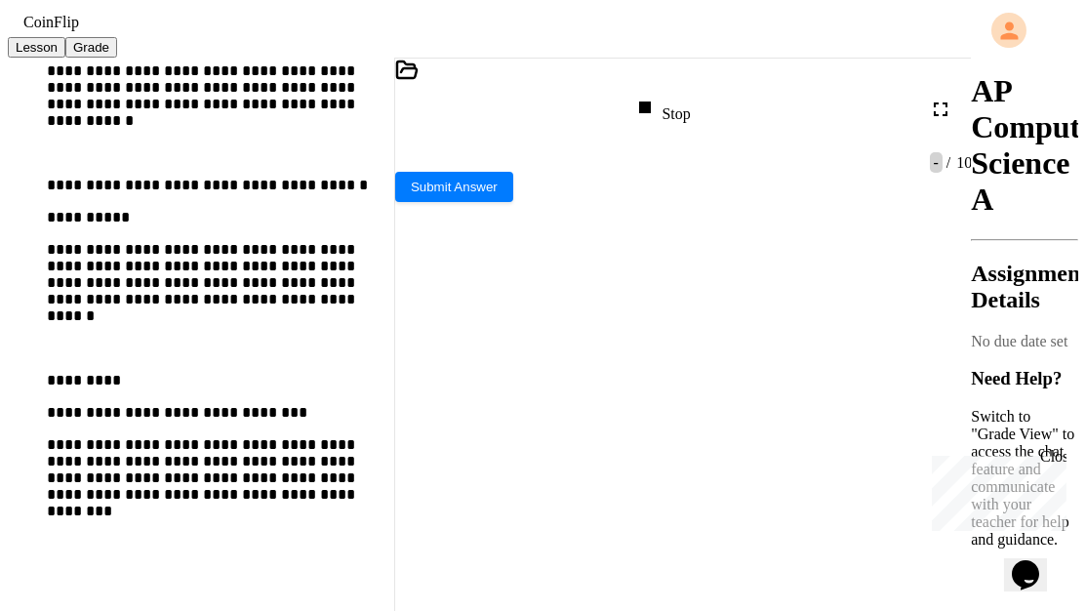
type textarea "*"
click at [947, 109] on icon at bounding box center [940, 109] width 23 height 23
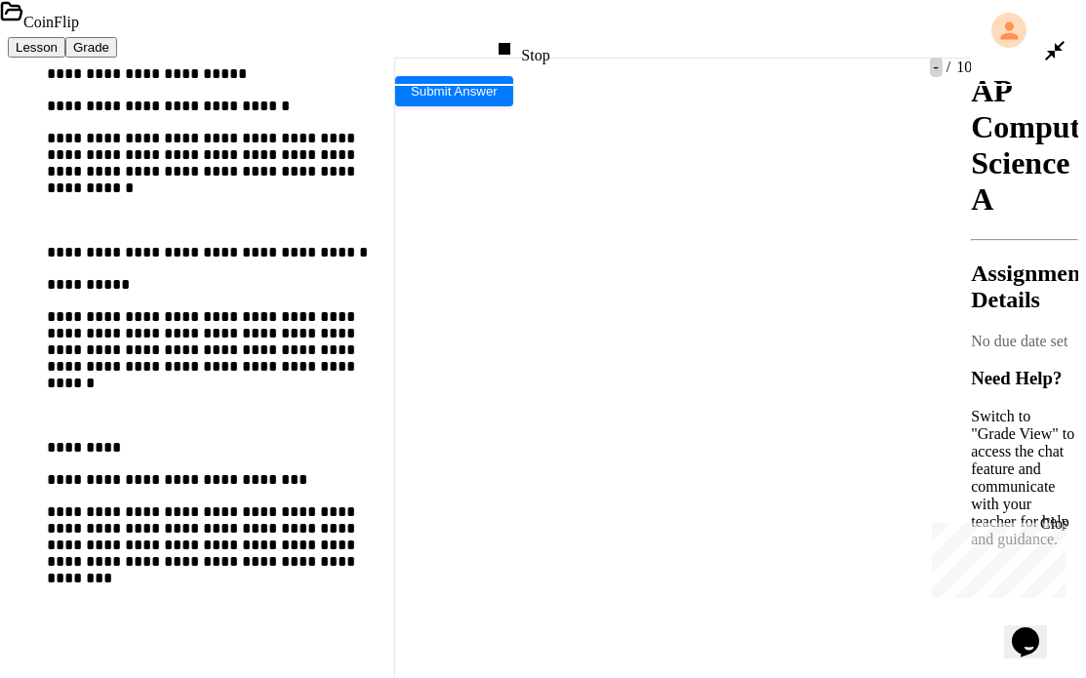
scroll to position [730, 0]
click at [734, 96] on div "**********" at bounding box center [543, 84] width 1086 height 21
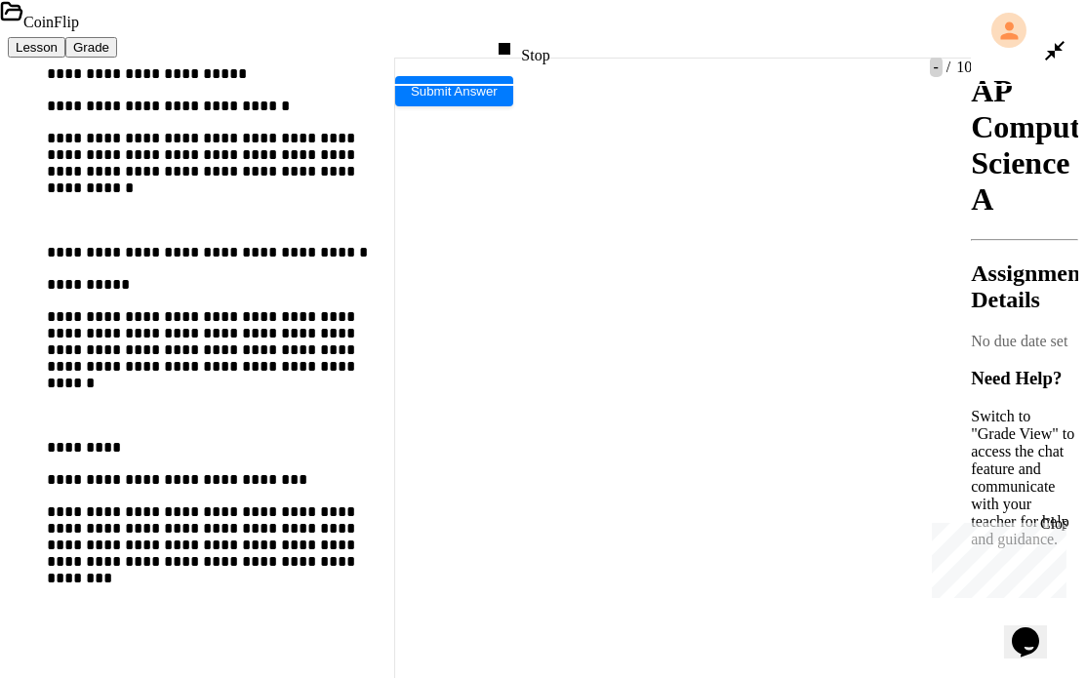
drag, startPoint x: 77, startPoint y: 180, endPoint x: 278, endPoint y: 440, distance: 328.2
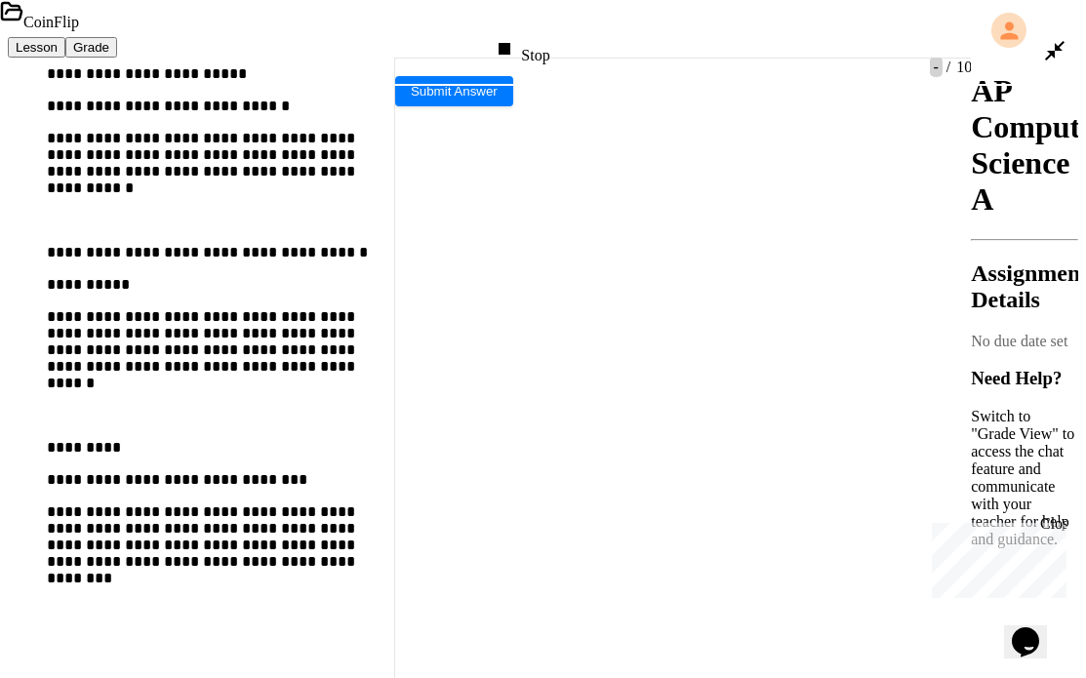
click at [549, 37] on div "Stop" at bounding box center [521, 50] width 57 height 27
click at [531, 37] on icon at bounding box center [518, 48] width 23 height 23
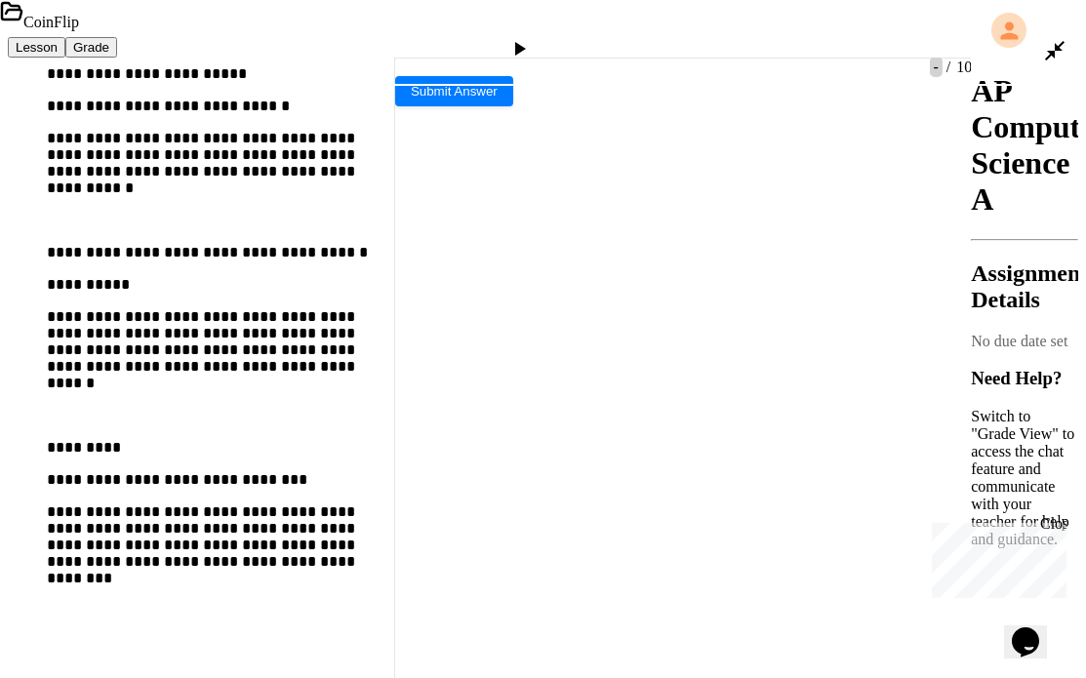
click at [376, 96] on div at bounding box center [552, 84] width 1105 height 21
click at [383, 490] on div "1 error" at bounding box center [526, 498] width 1053 height 17
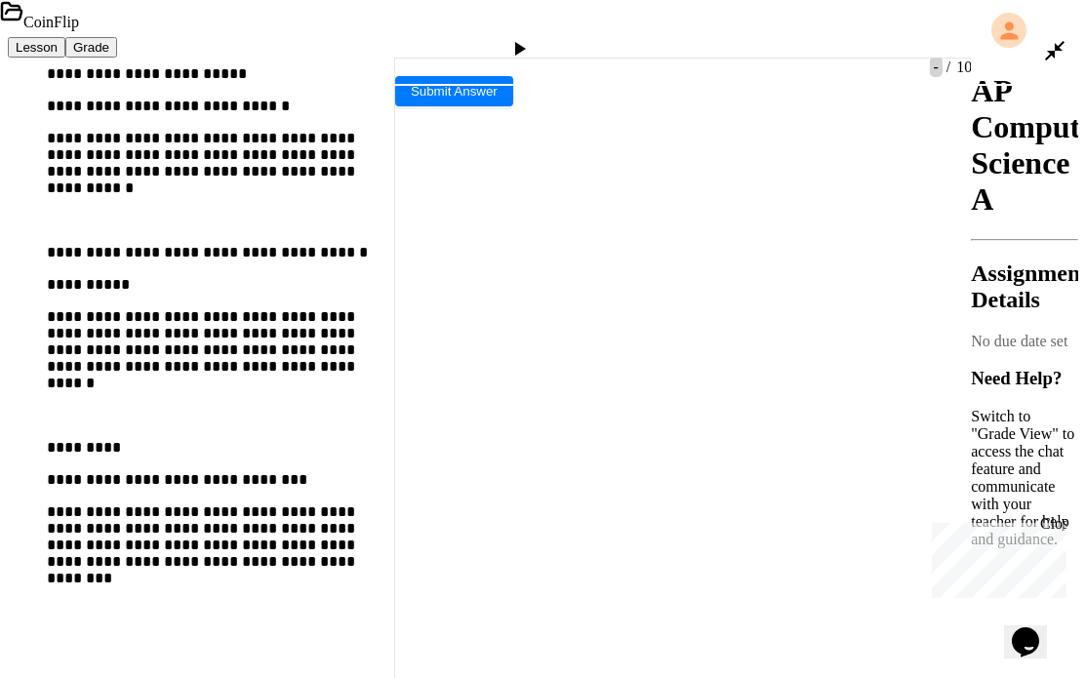
click at [531, 37] on icon at bounding box center [518, 48] width 23 height 23
click at [384, 523] on div at bounding box center [526, 531] width 1053 height 17
type textarea "*"
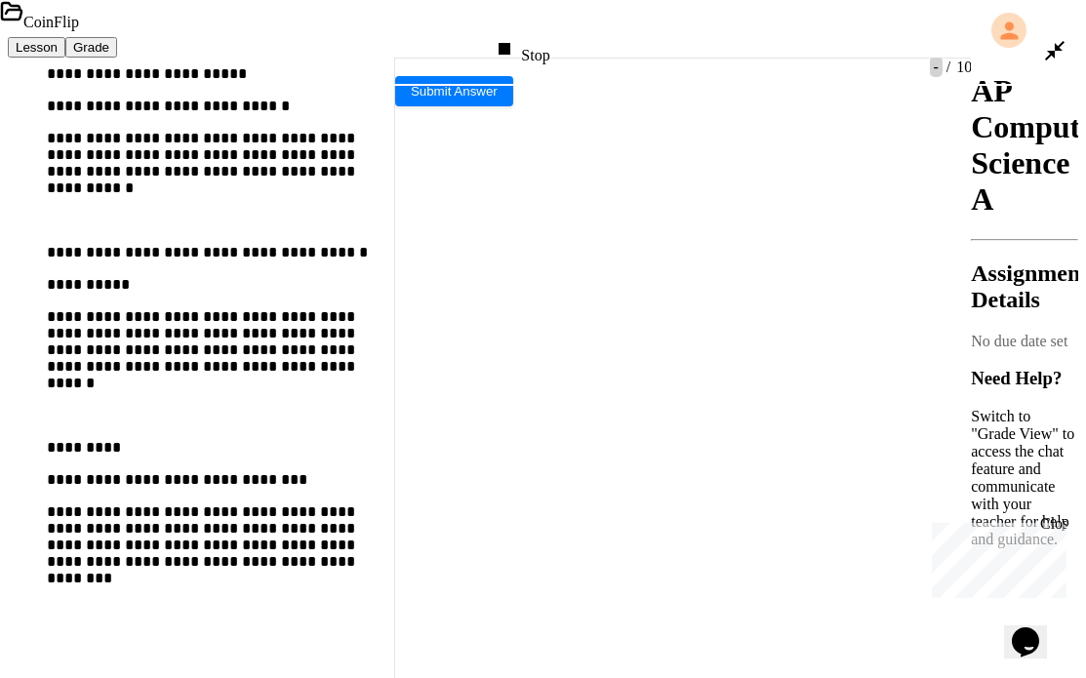
click at [549, 37] on div "Stop" at bounding box center [521, 50] width 57 height 27
click at [535, 37] on div at bounding box center [521, 50] width 28 height 27
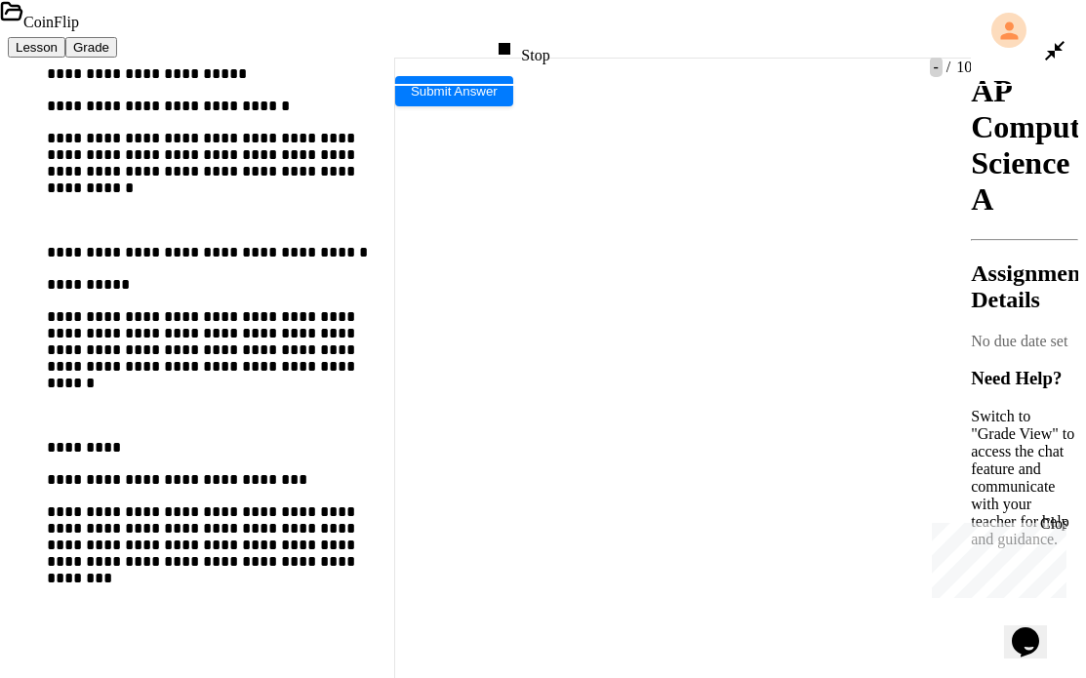
click at [308, 573] on div at bounding box center [526, 581] width 1053 height 17
type textarea "*"
click at [535, 37] on div at bounding box center [521, 50] width 28 height 27
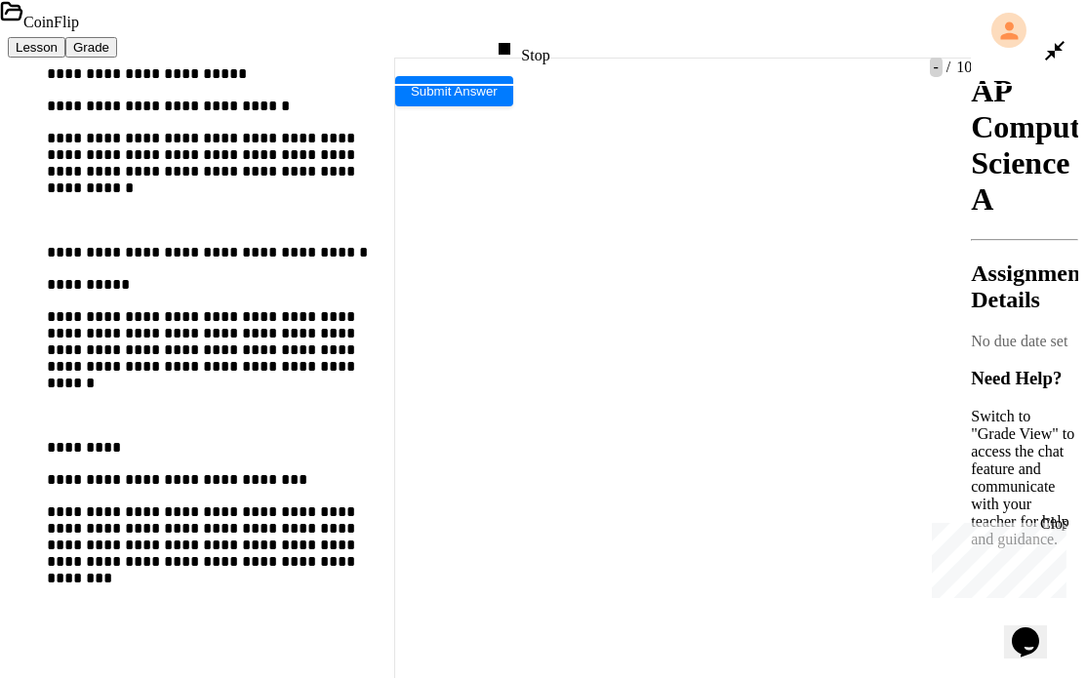
click at [329, 473] on div at bounding box center [526, 481] width 1053 height 17
type textarea "*"
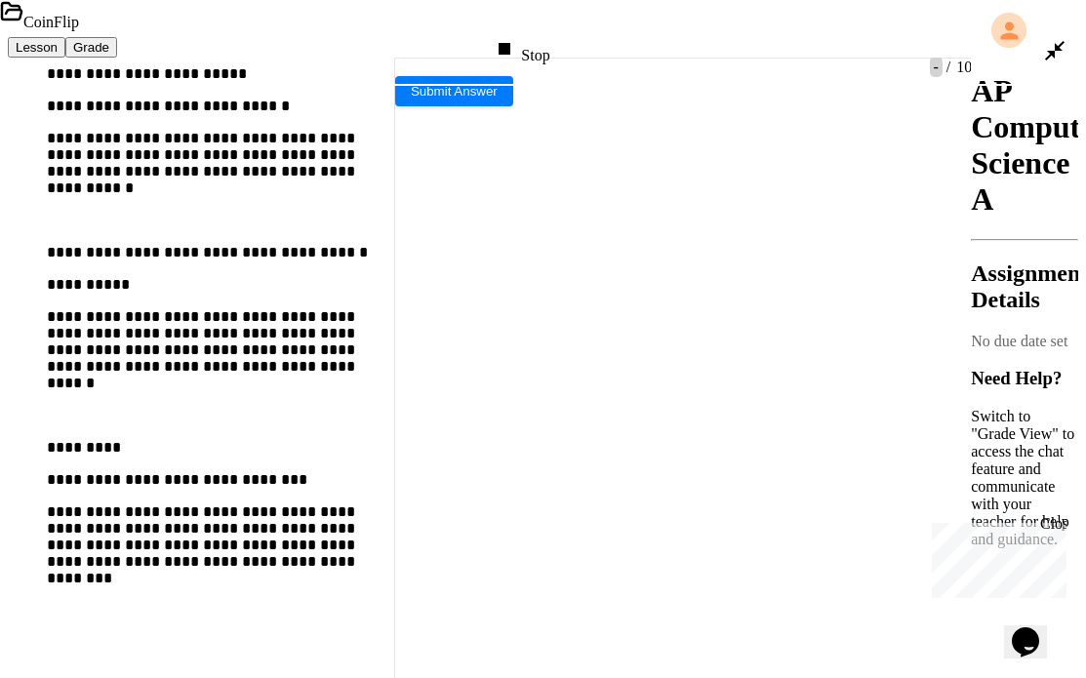
type textarea "*"
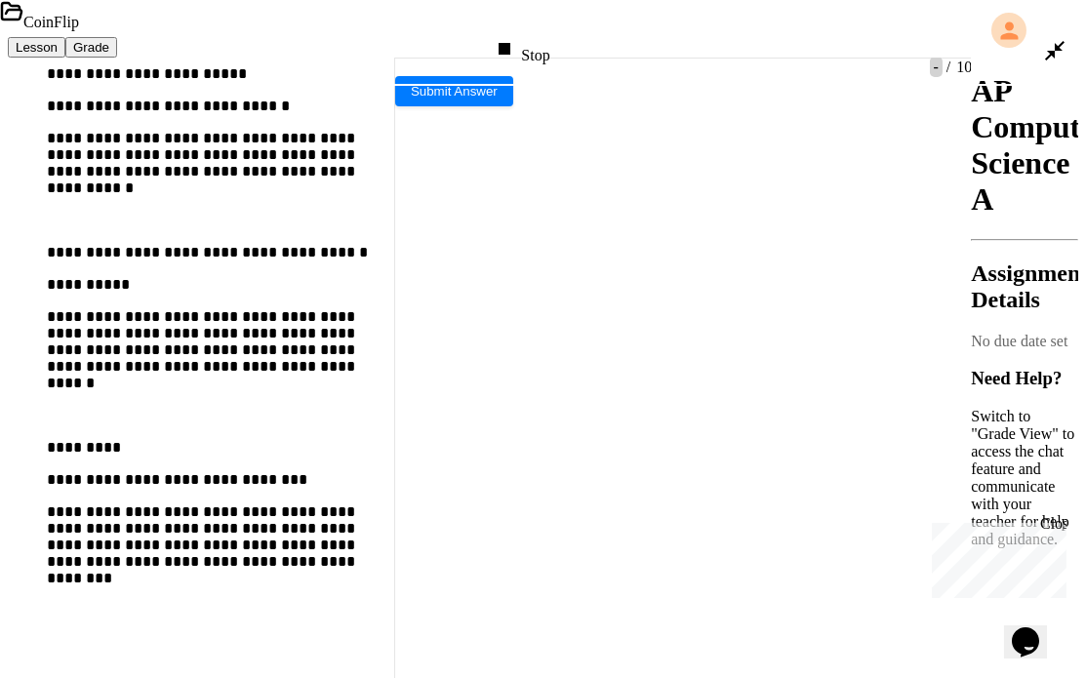
click at [530, 37] on div "Stop" at bounding box center [521, 50] width 57 height 27
click at [530, 37] on div at bounding box center [521, 50] width 28 height 27
click at [461, 539] on div at bounding box center [526, 547] width 1053 height 17
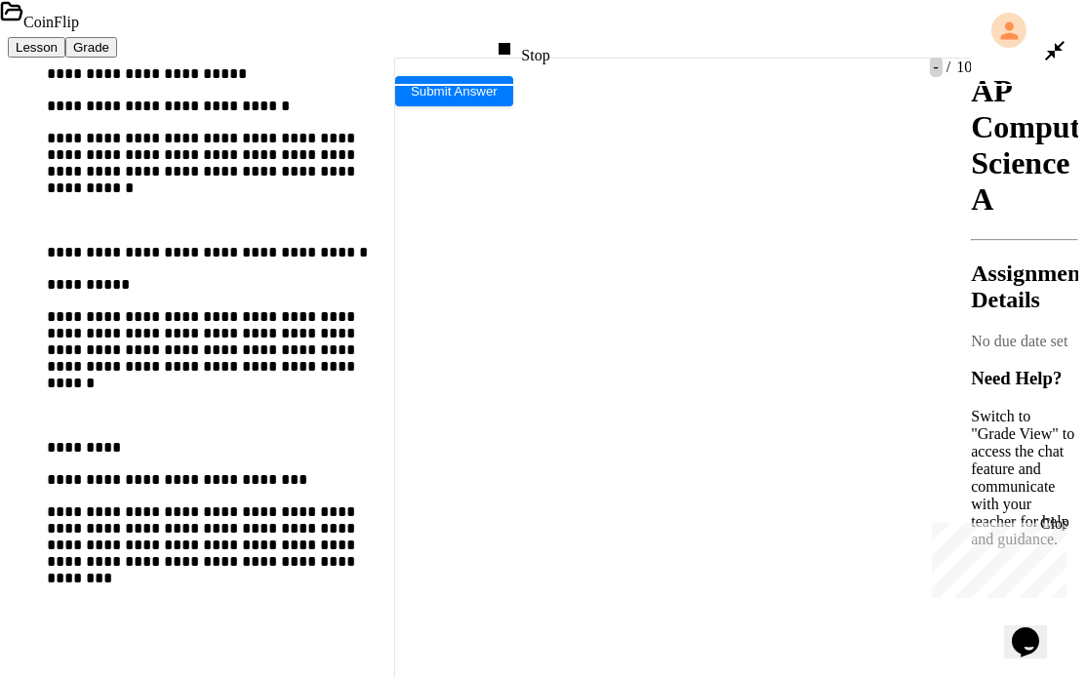
type textarea "*"
click at [312, 589] on div at bounding box center [526, 597] width 1053 height 17
click at [273, 573] on div at bounding box center [526, 581] width 1053 height 17
click at [531, 37] on icon at bounding box center [518, 48] width 23 height 23
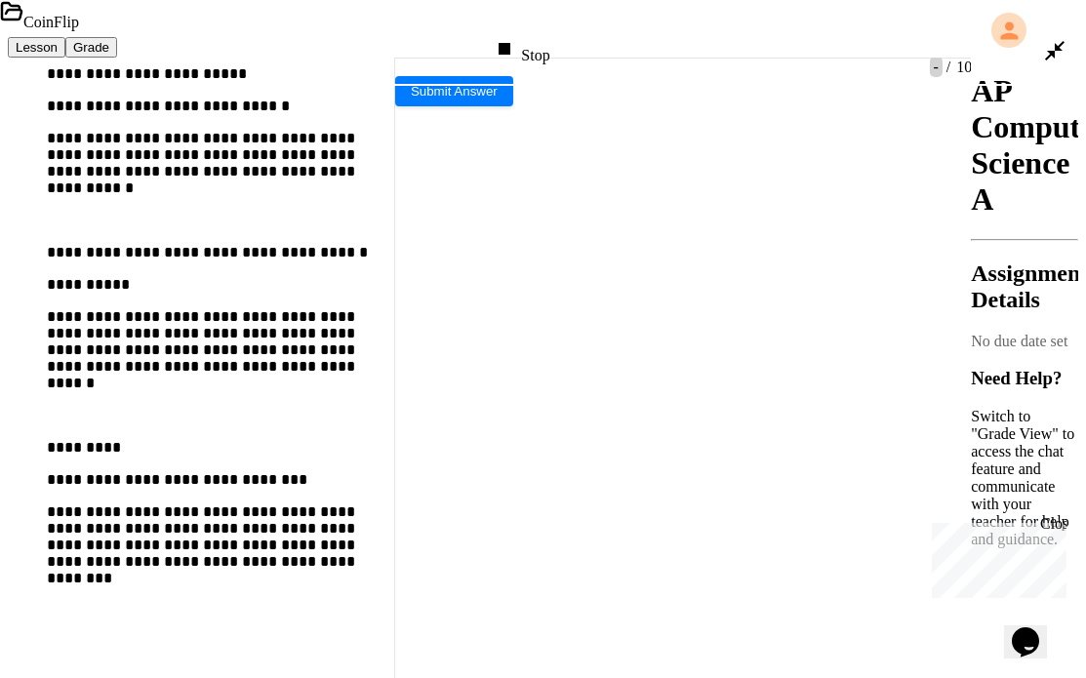
click at [263, 506] on div at bounding box center [526, 514] width 1053 height 17
type textarea "*"
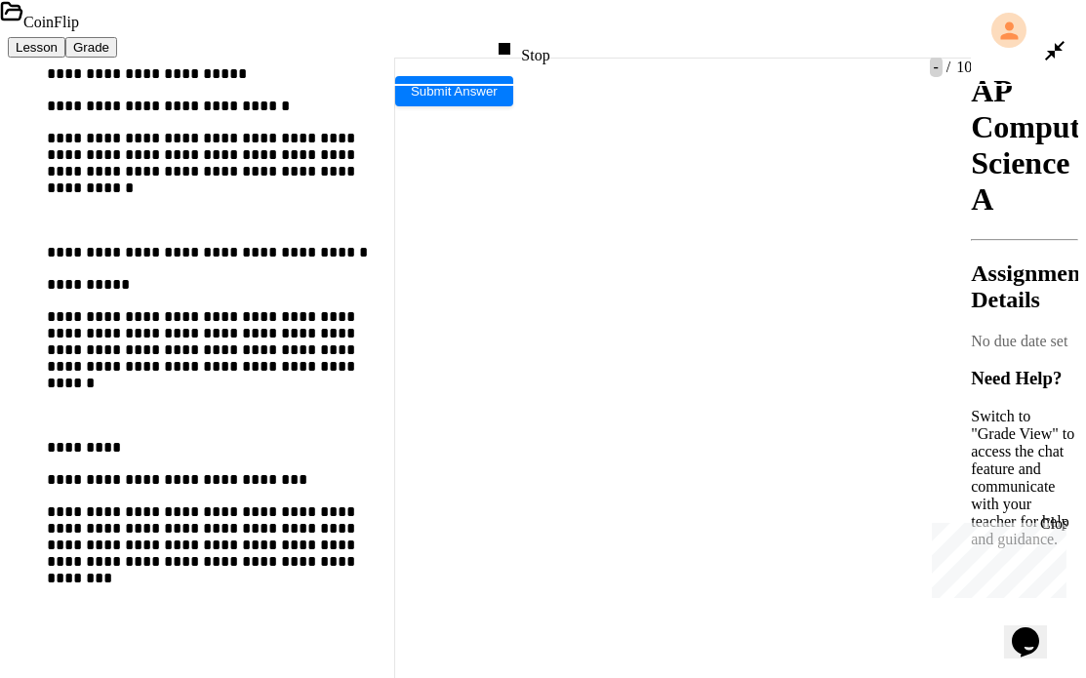
type textarea "*"
click at [1060, 39] on icon at bounding box center [1054, 50] width 23 height 23
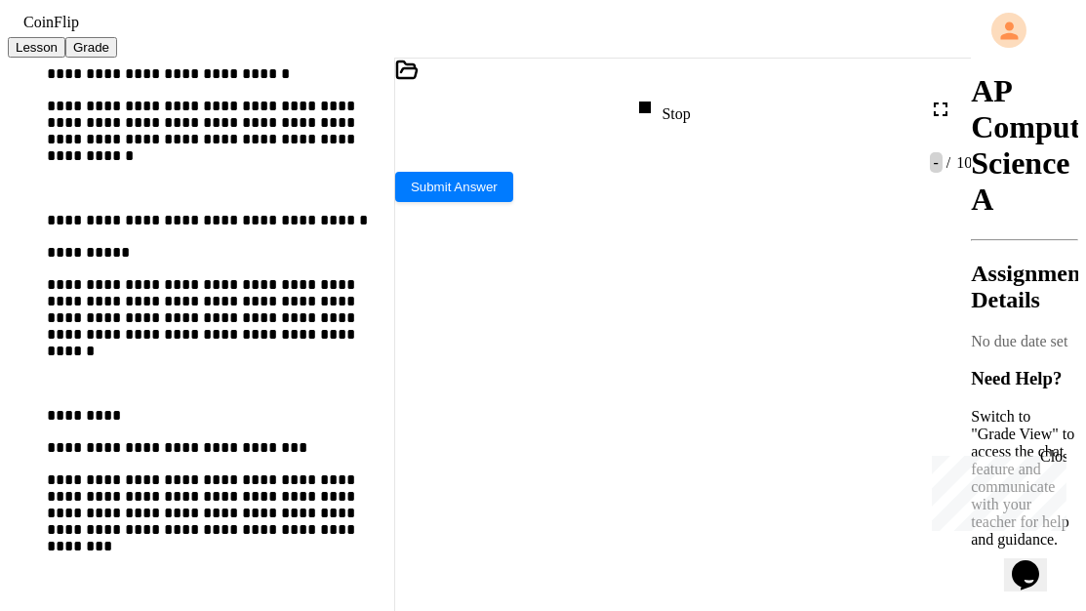
type textarea "*"
click at [690, 120] on div "Stop" at bounding box center [661, 109] width 57 height 27
click at [686, 120] on div at bounding box center [662, 109] width 48 height 47
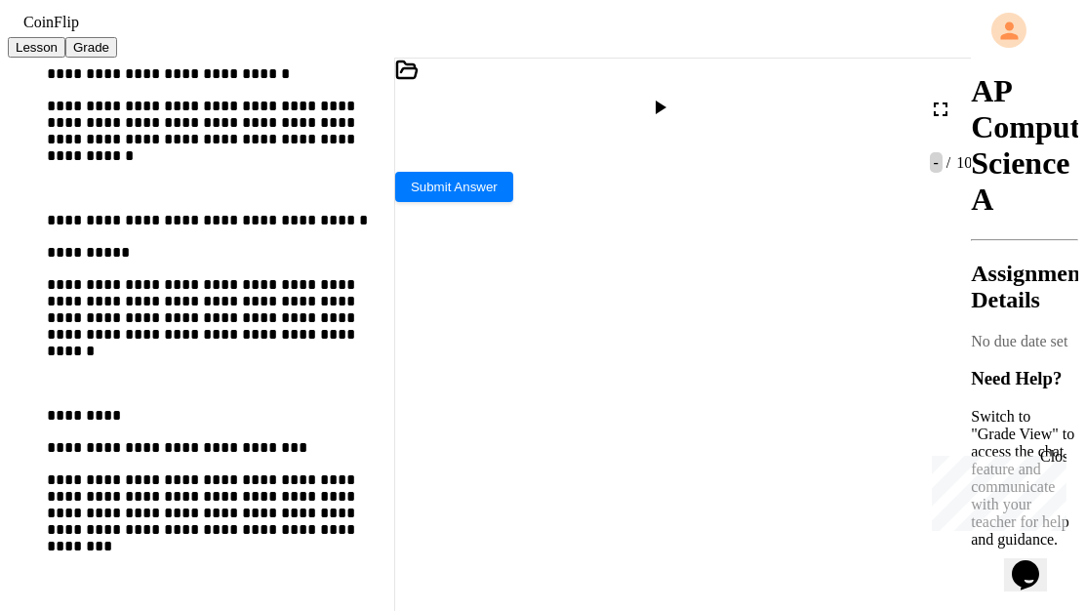
click at [686, 124] on div at bounding box center [662, 109] width 48 height 47
click at [666, 107] on icon at bounding box center [660, 107] width 11 height 14
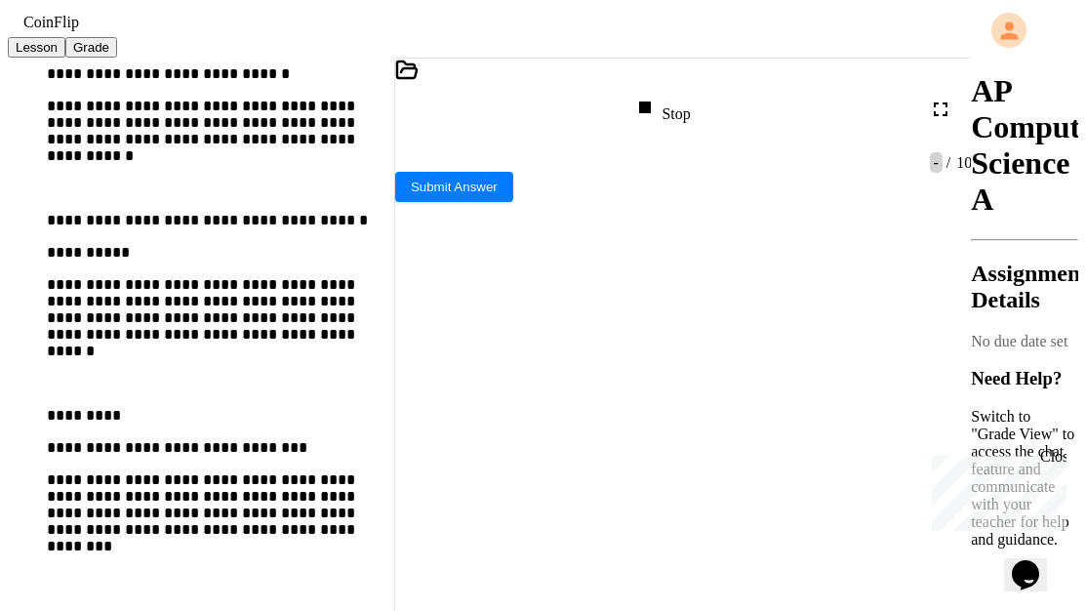
click at [690, 113] on div "Stop" at bounding box center [661, 109] width 57 height 27
click at [671, 107] on icon at bounding box center [659, 107] width 23 height 23
click at [735, 465] on div "^" at bounding box center [667, 473] width 544 height 17
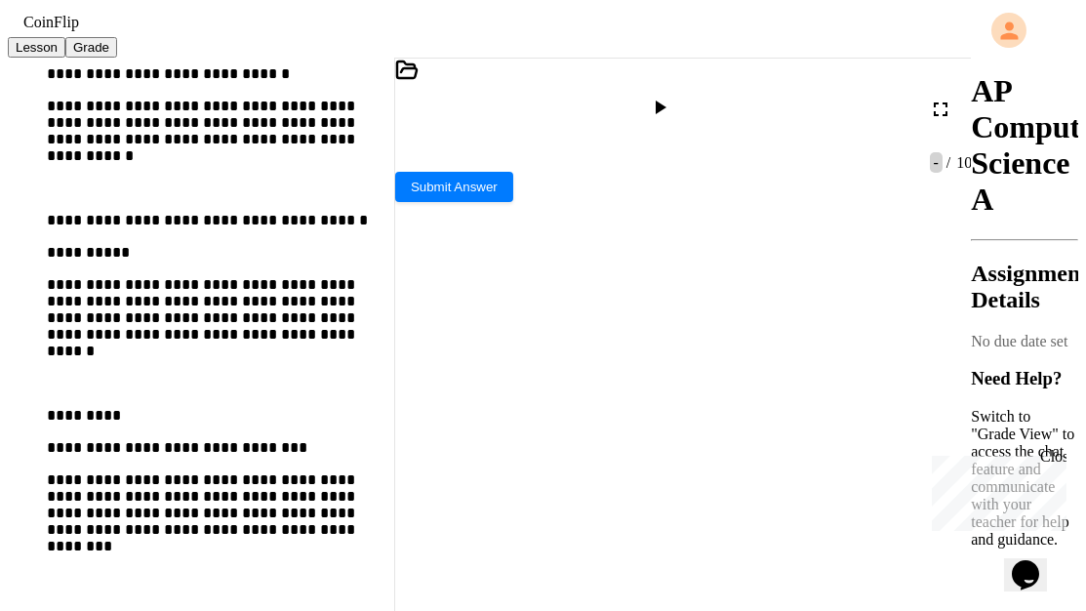
click at [676, 119] on div at bounding box center [662, 109] width 28 height 27
click at [630, 469] on div at bounding box center [667, 473] width 544 height 17
type textarea "*"
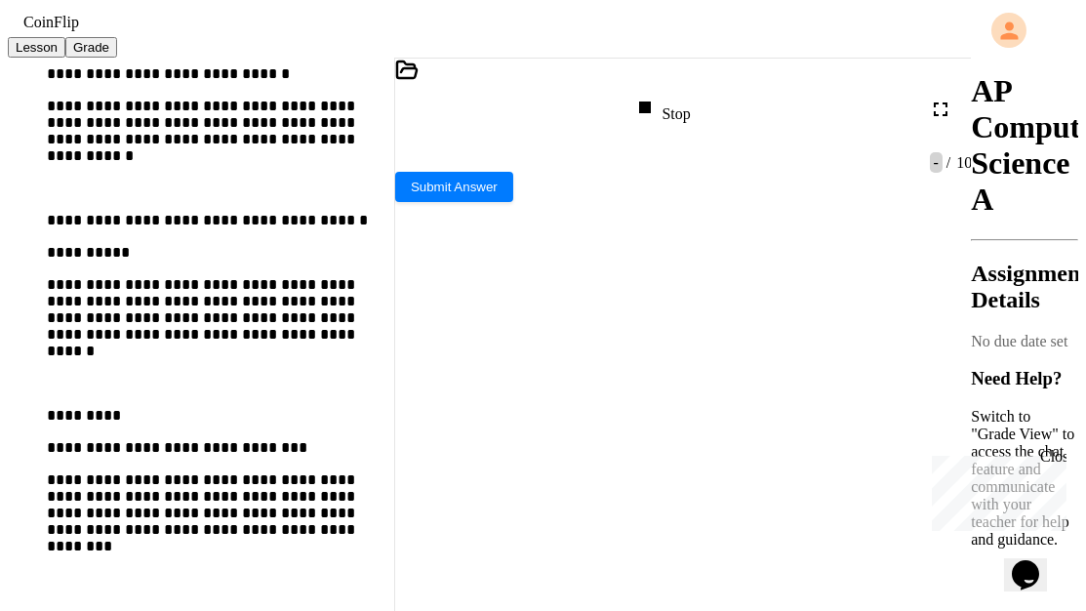
type textarea "*"
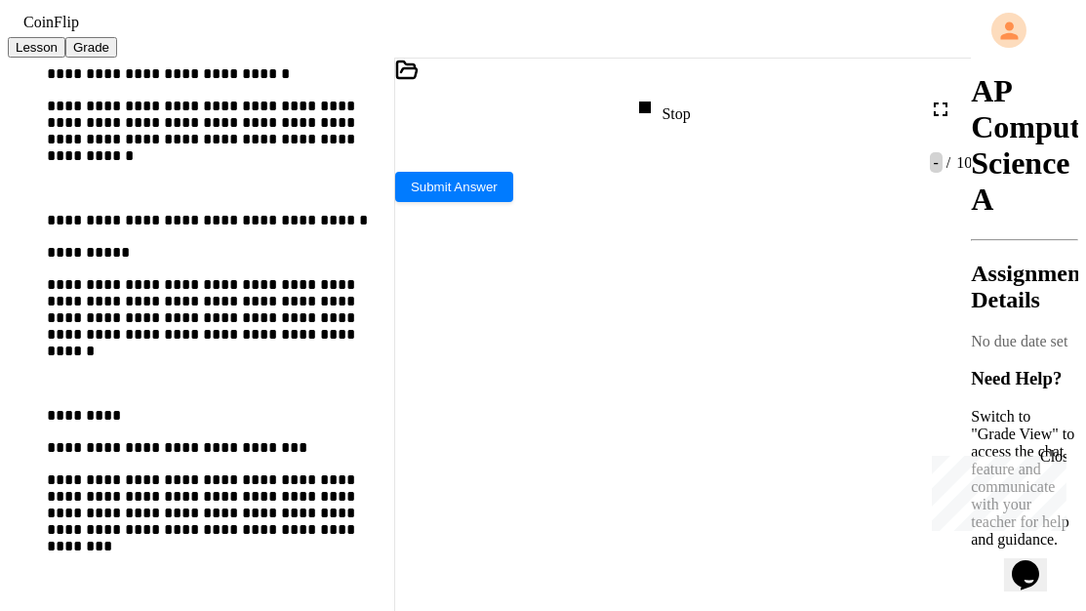
scroll to position [182, 0]
click at [497, 192] on span "Submit Answer" at bounding box center [454, 185] width 87 height 15
